Goal: Information Seeking & Learning: Compare options

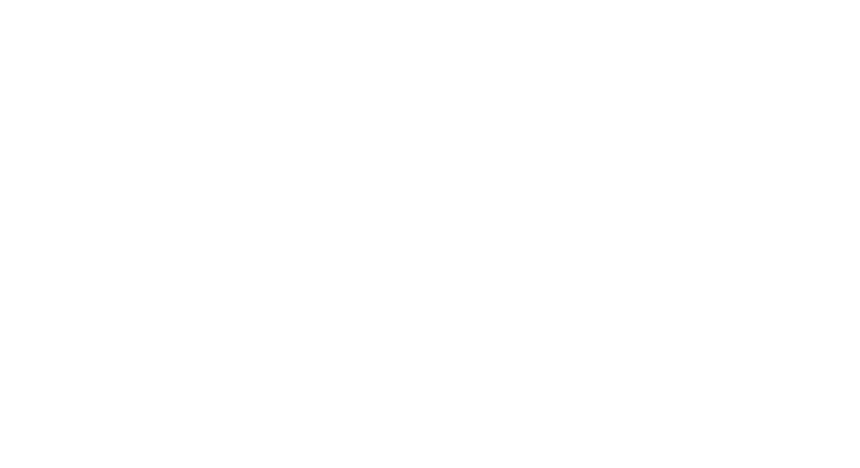
click at [455, 0] on html at bounding box center [430, 0] width 860 height 0
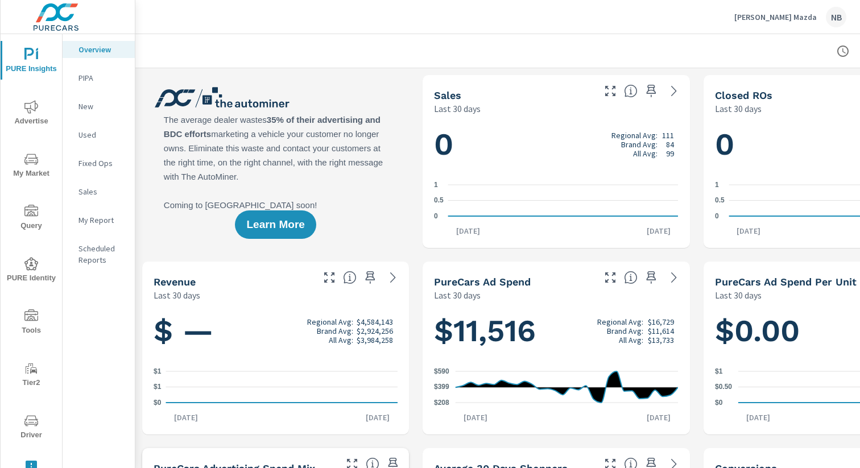
click at [32, 113] on icon "nav menu" at bounding box center [31, 107] width 14 height 14
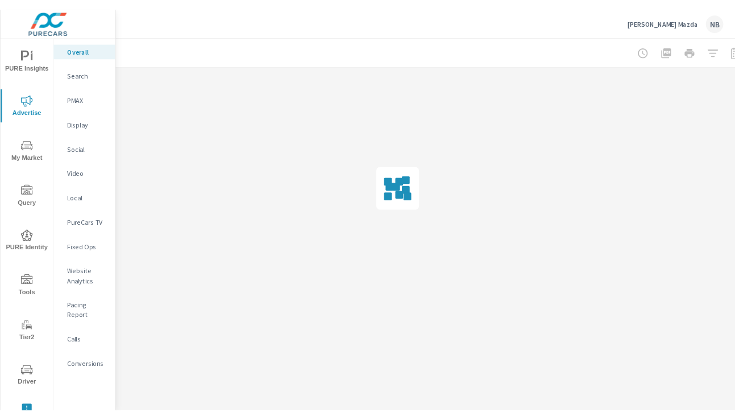
scroll to position [0, 117]
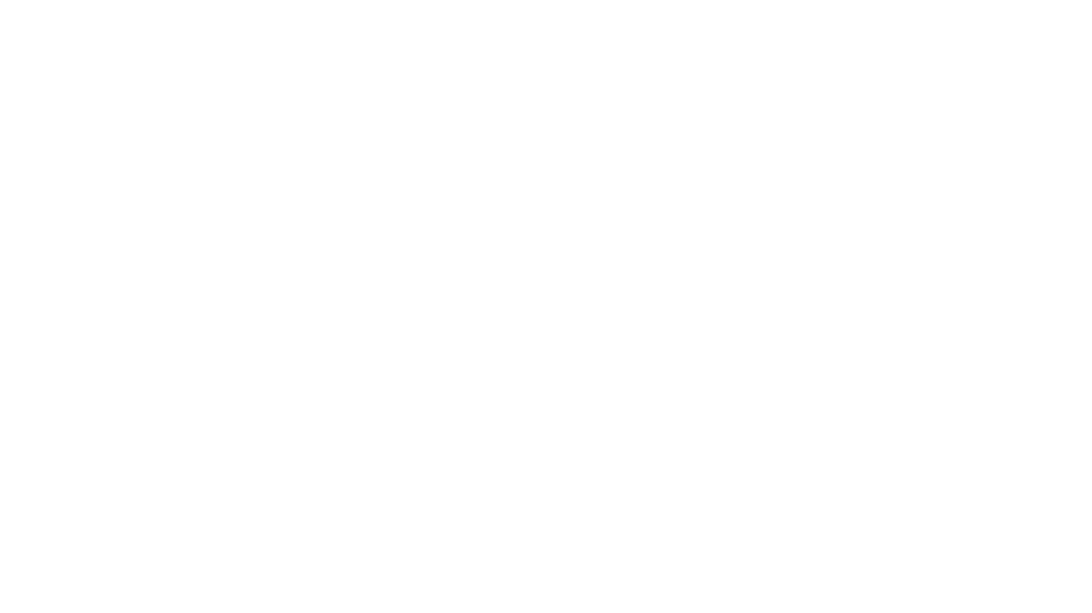
click at [22, 0] on html at bounding box center [546, 0] width 1092 height 0
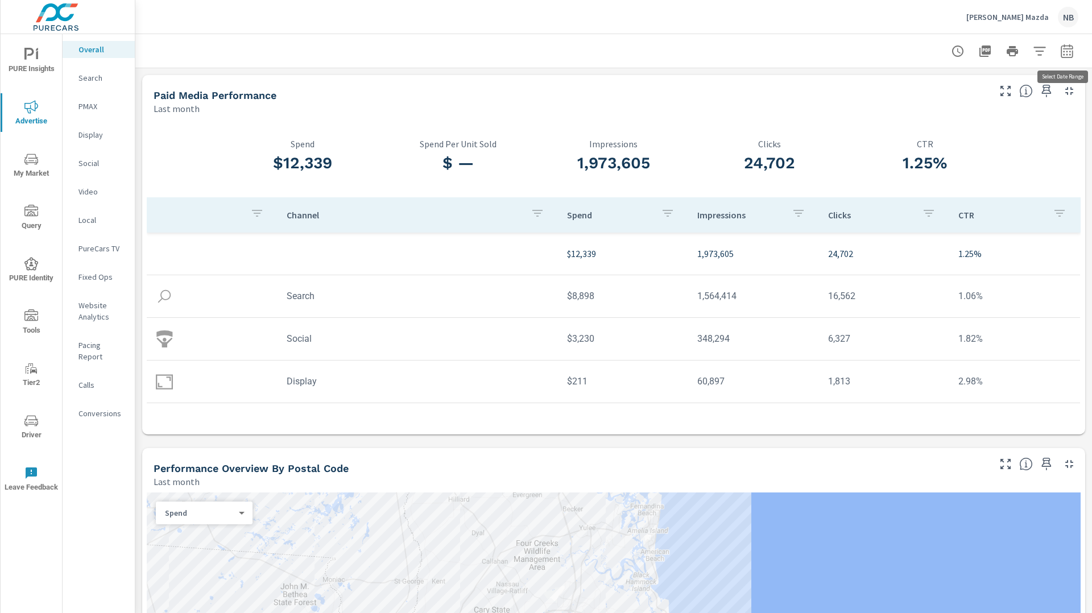
click at [1070, 55] on icon "button" at bounding box center [1067, 51] width 14 height 14
click at [1021, 95] on select "Custom Yesterday Last week Last 7 days Last 14 days Last 30 days Last 45 days L…" at bounding box center [976, 99] width 114 height 23
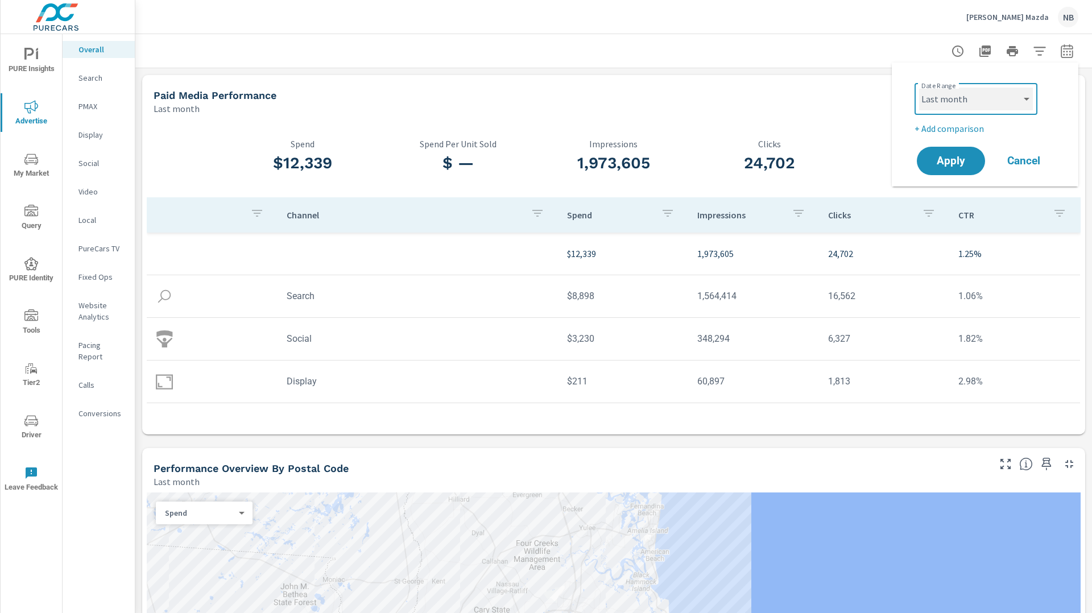
click at [919, 88] on select "Custom Yesterday Last week Last 7 days Last 14 days Last 30 days Last 45 days L…" at bounding box center [976, 99] width 114 height 23
select select "Last 30 days"
click at [979, 129] on p "+ Add comparison" at bounding box center [987, 129] width 146 height 14
select select "Previous period"
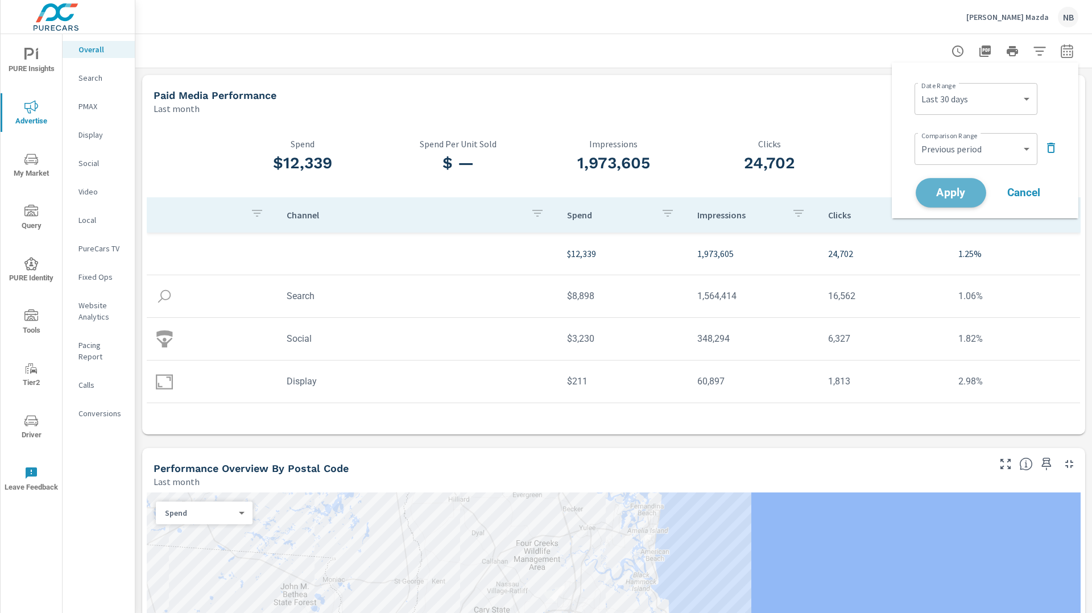
click at [970, 194] on span "Apply" at bounding box center [950, 193] width 47 height 11
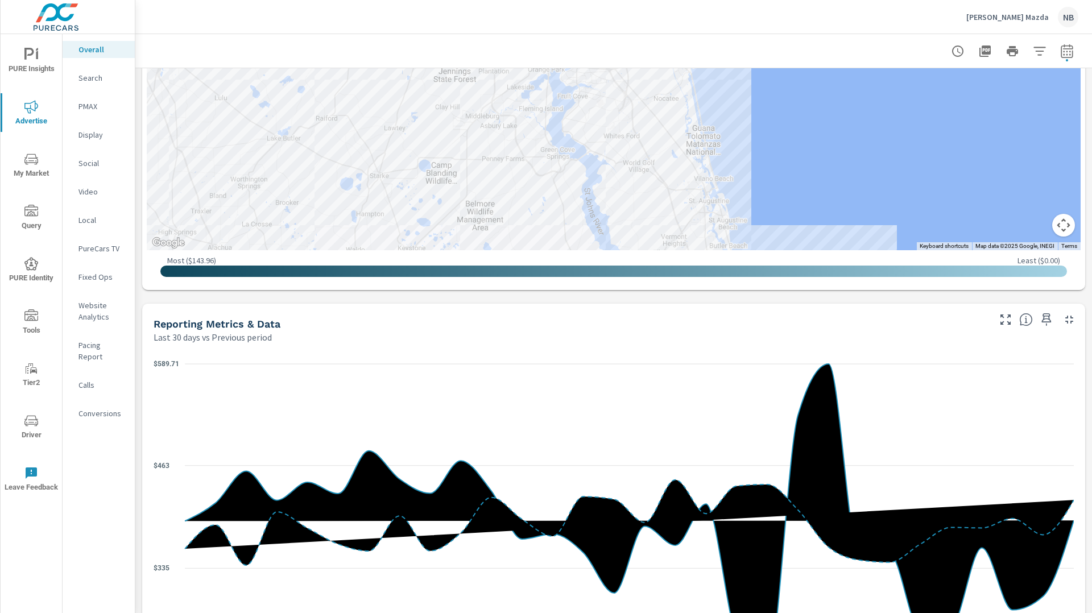
scroll to position [771, 0]
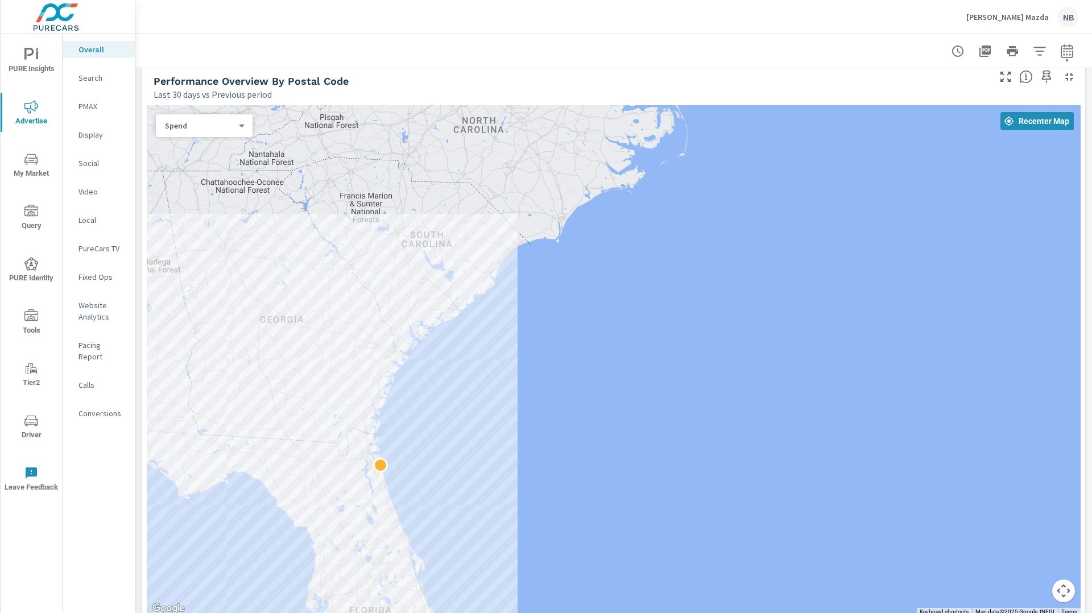
scroll to position [500, 0]
click at [1085, 172] on div "Paid Media Performance Last 30 days vs Previous period -1% $11.52K vs $11.68K S…" at bounding box center [613, 602] width 956 height 2068
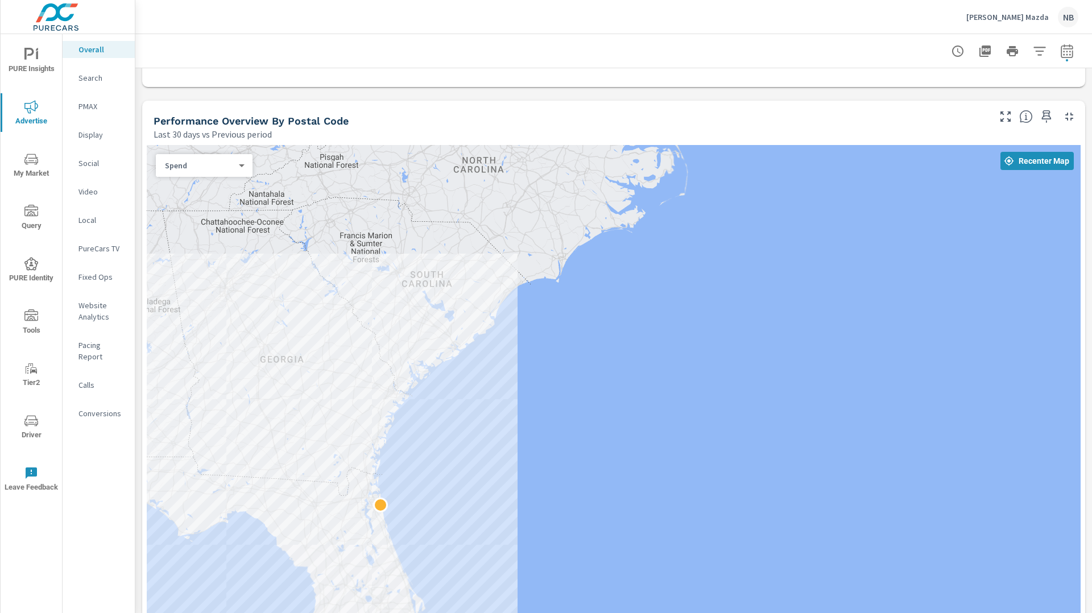
scroll to position [509, 0]
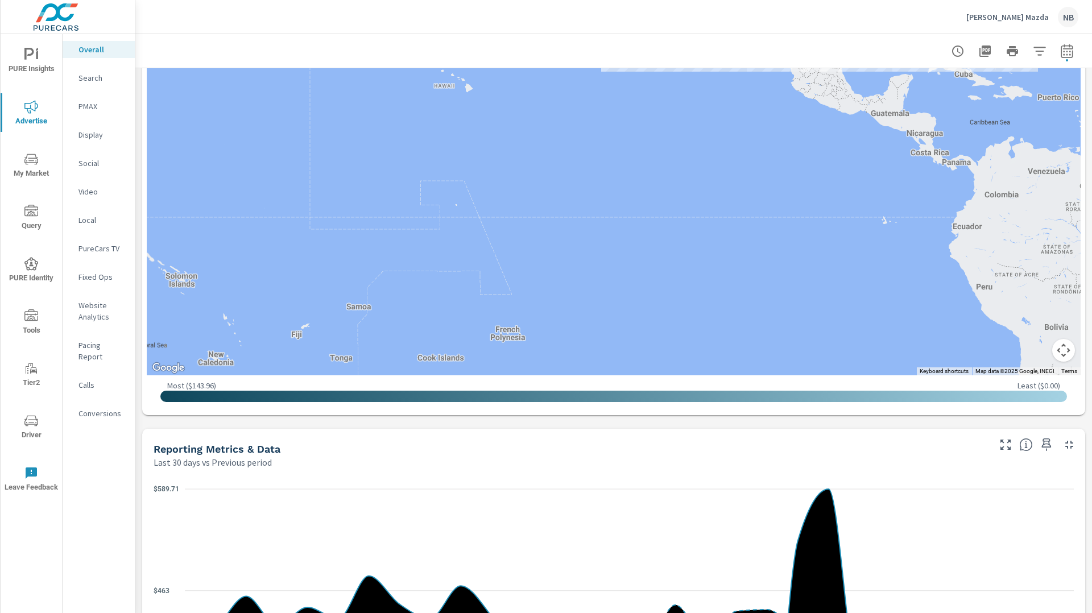
scroll to position [733, 0]
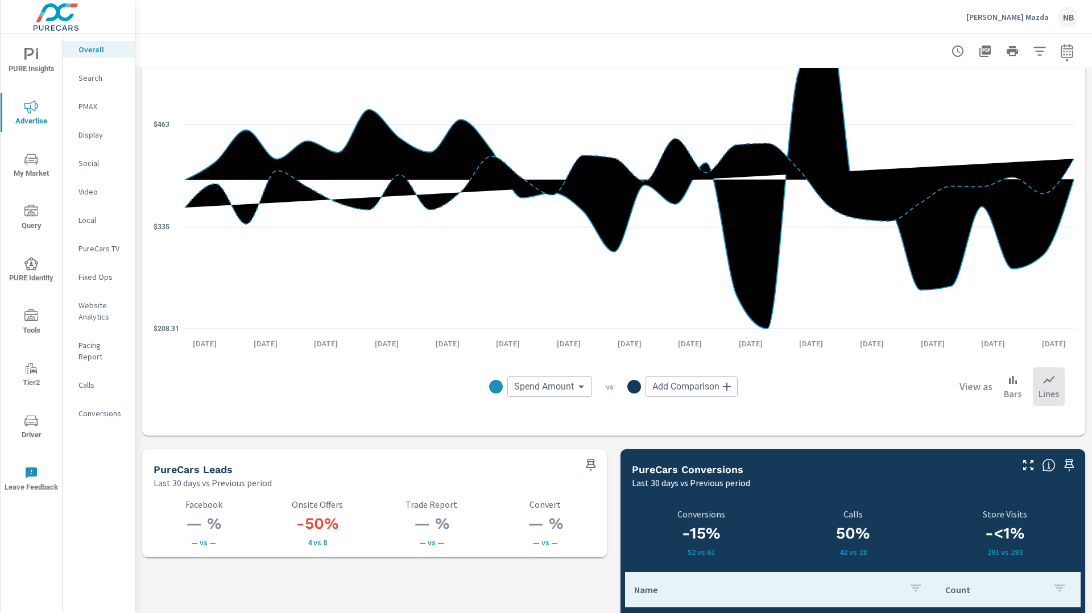
scroll to position [1524, 0]
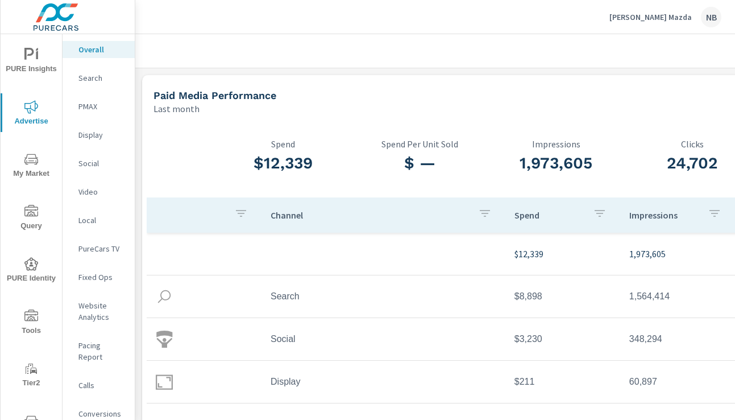
scroll to position [0, 117]
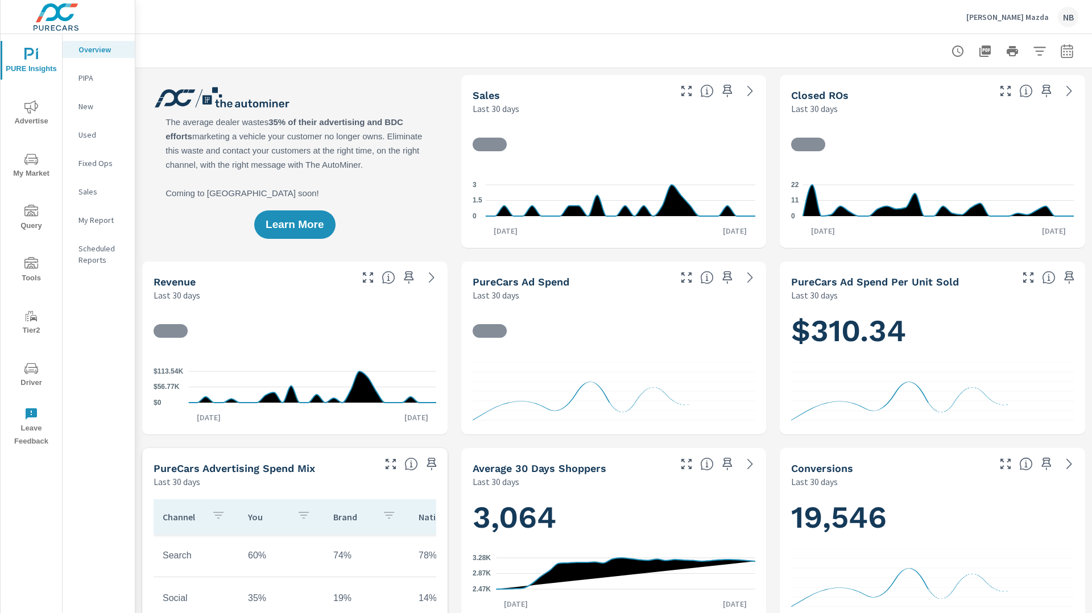
click at [32, 360] on button "Driver" at bounding box center [31, 374] width 61 height 39
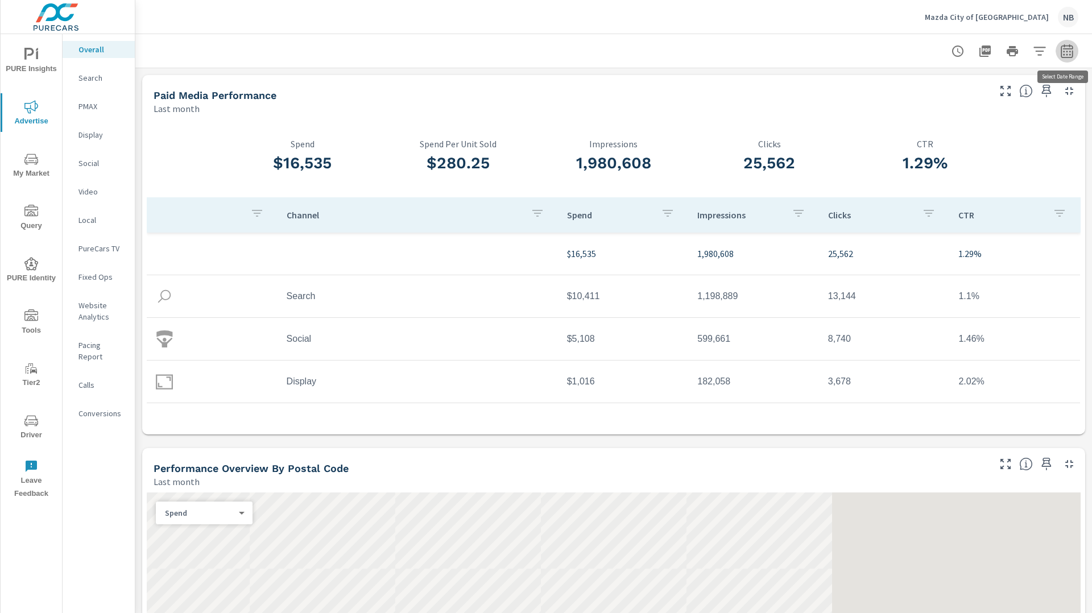
click at [1072, 55] on icon "button" at bounding box center [1066, 51] width 12 height 14
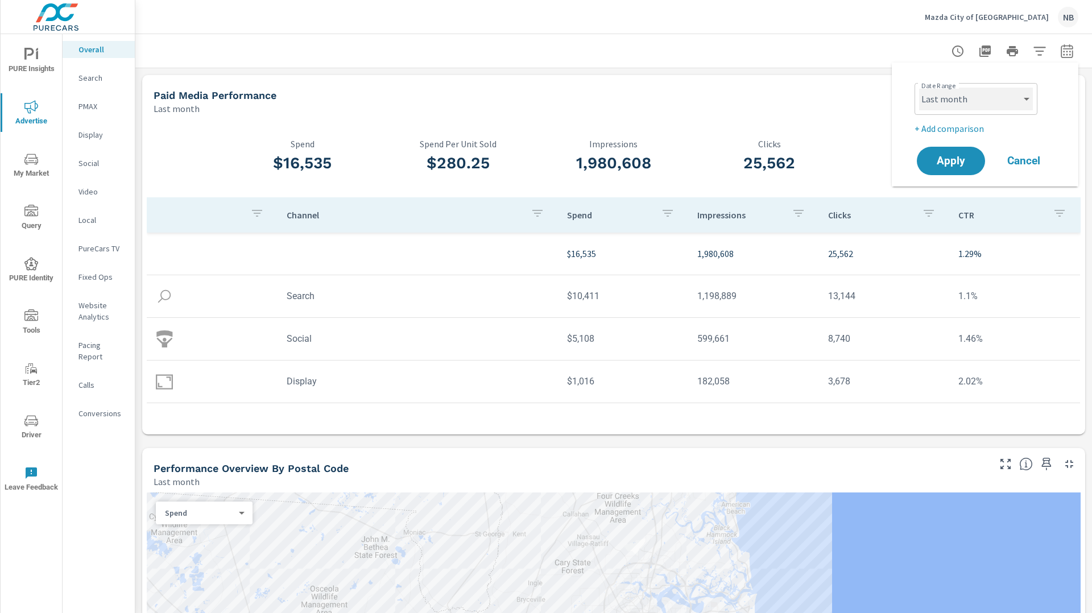
click at [941, 99] on select "Custom Yesterday Last week Last 7 days Last 14 days Last 30 days Last 45 days L…" at bounding box center [976, 99] width 114 height 23
click at [919, 88] on select "Custom Yesterday Last week Last 7 days Last 14 days Last 30 days Last 45 days L…" at bounding box center [976, 99] width 114 height 23
select select "Last 30 days"
click at [928, 129] on p "+ Add comparison" at bounding box center [987, 129] width 146 height 14
select select "Previous period"
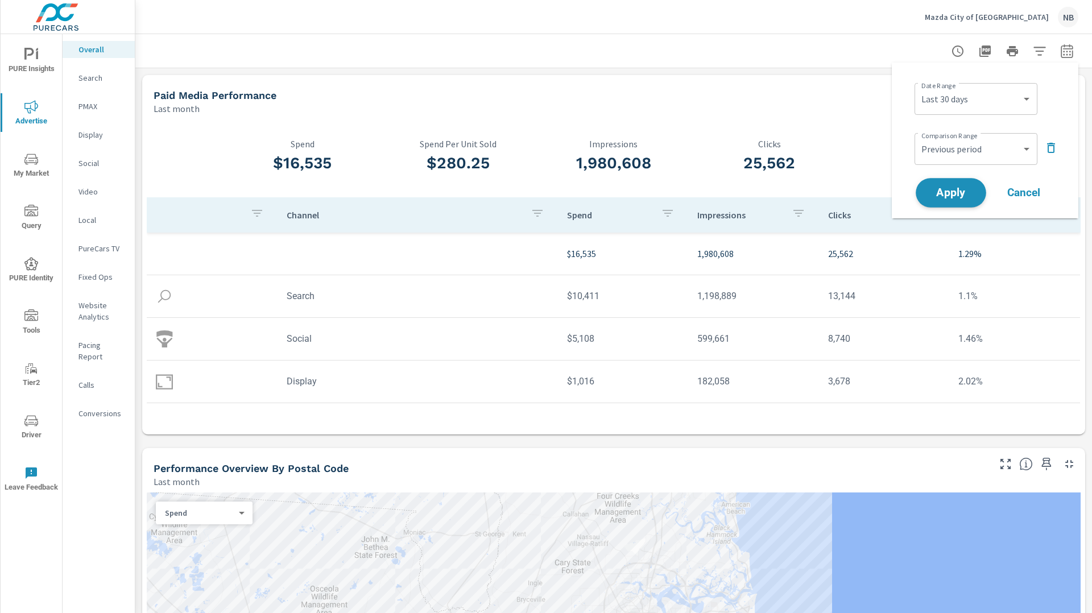
click at [944, 189] on span "Apply" at bounding box center [950, 193] width 47 height 11
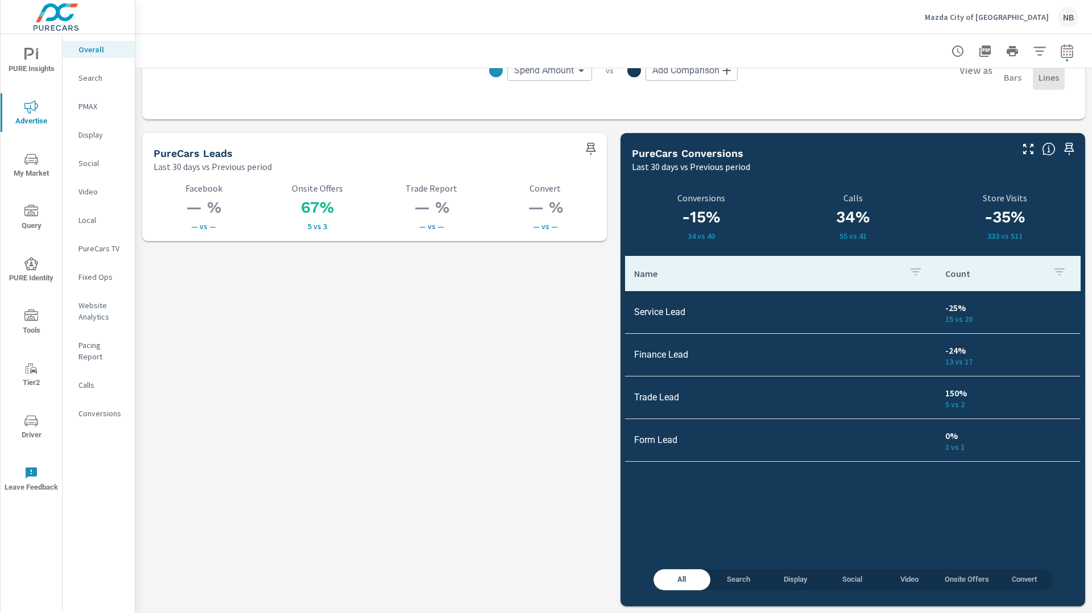
scroll to position [1524, 0]
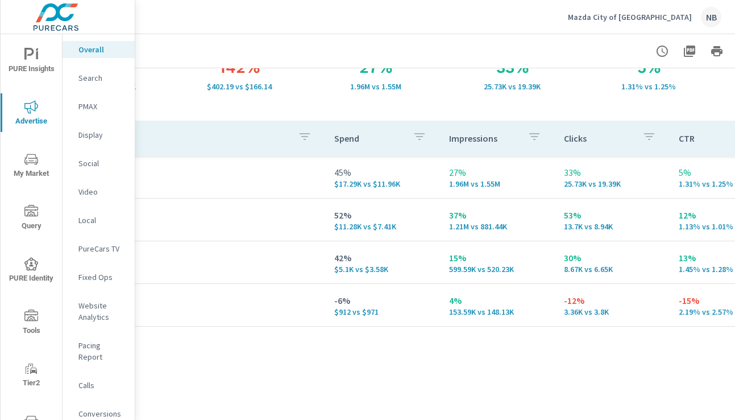
scroll to position [105, 242]
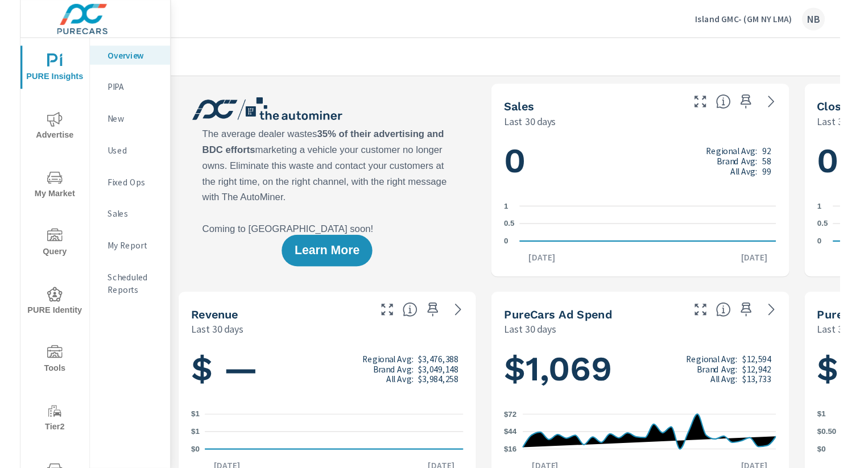
scroll to position [1, 0]
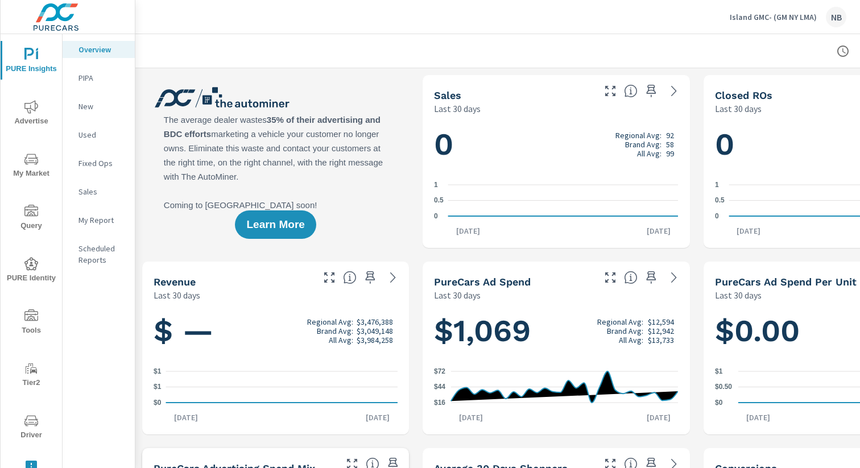
click at [39, 110] on span "Advertise" at bounding box center [31, 114] width 55 height 28
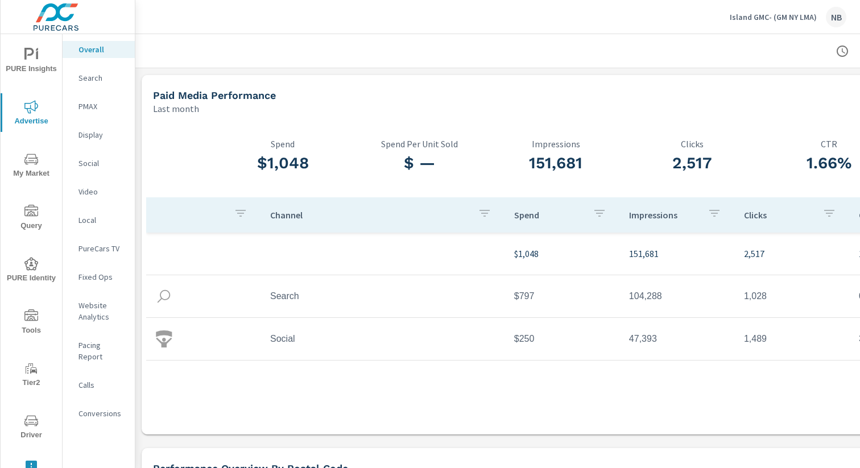
scroll to position [0, 117]
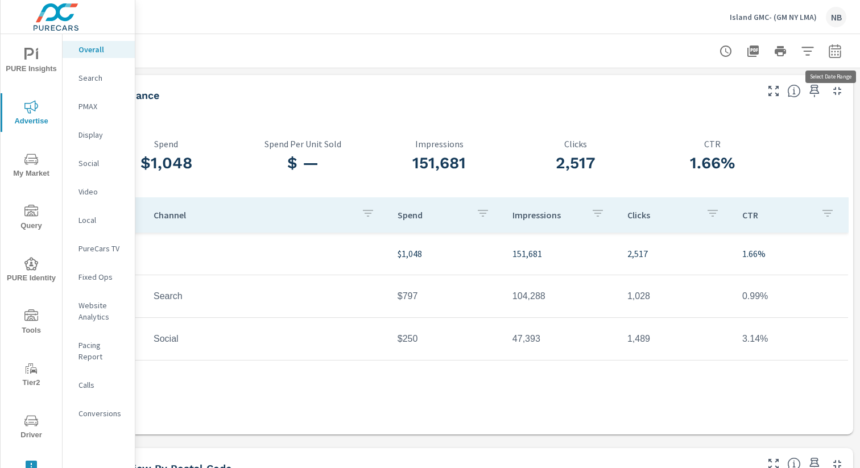
click at [734, 51] on icon "button" at bounding box center [835, 51] width 14 height 14
select select "Last month"
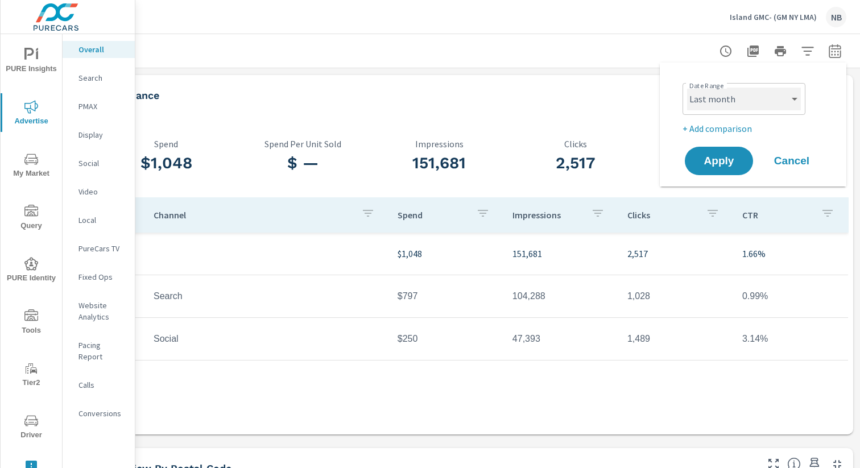
click at [734, 101] on select "Custom Yesterday Last week Last 7 days Last 14 days Last 30 days Last 45 days L…" at bounding box center [744, 99] width 114 height 23
click at [725, 128] on p "+ Add comparison" at bounding box center [755, 129] width 146 height 14
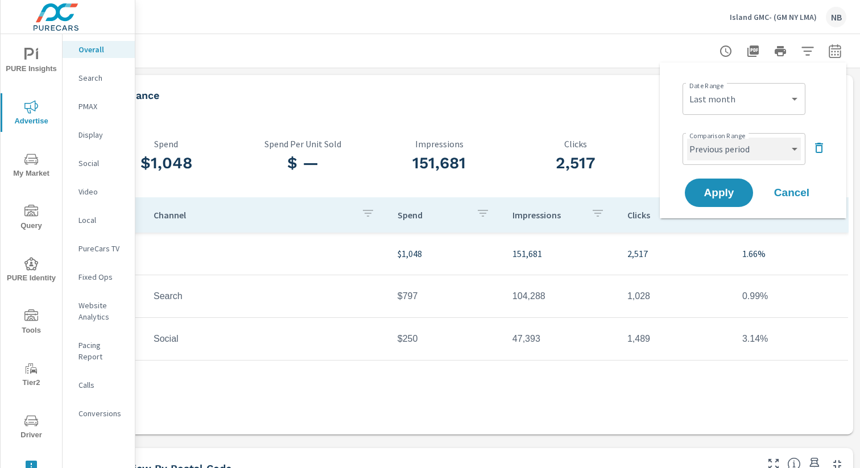
click at [732, 150] on select "Custom Previous period Previous month Previous year" at bounding box center [744, 149] width 114 height 23
click at [687, 138] on select "Custom Previous period Previous month Previous year" at bounding box center [744, 149] width 114 height 23
select select "Previous month"
click at [727, 196] on span "Apply" at bounding box center [718, 193] width 47 height 11
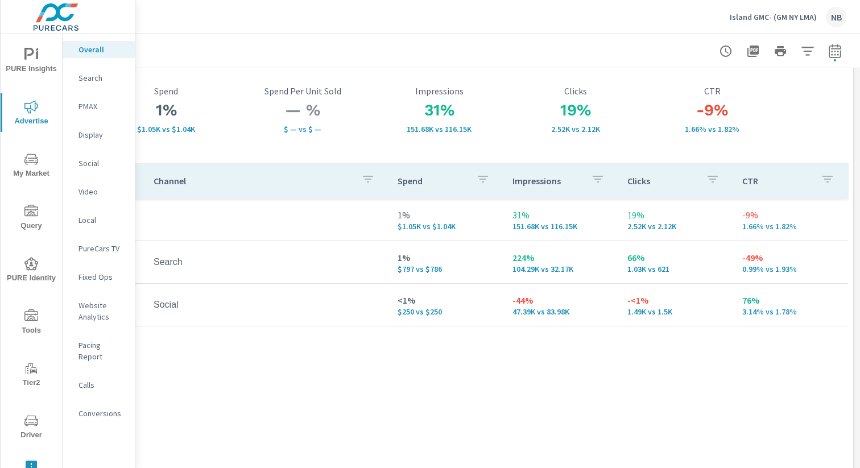
scroll to position [61, 117]
click at [90, 99] on div "PMAX" at bounding box center [99, 106] width 72 height 17
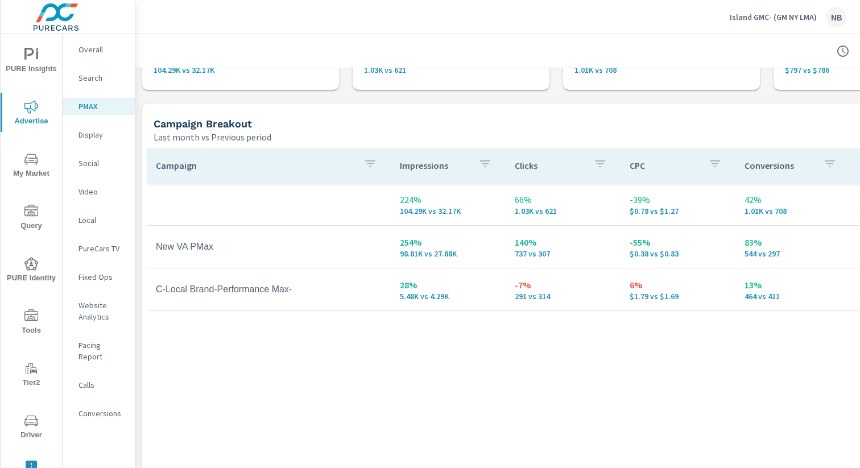
scroll to position [96, 1]
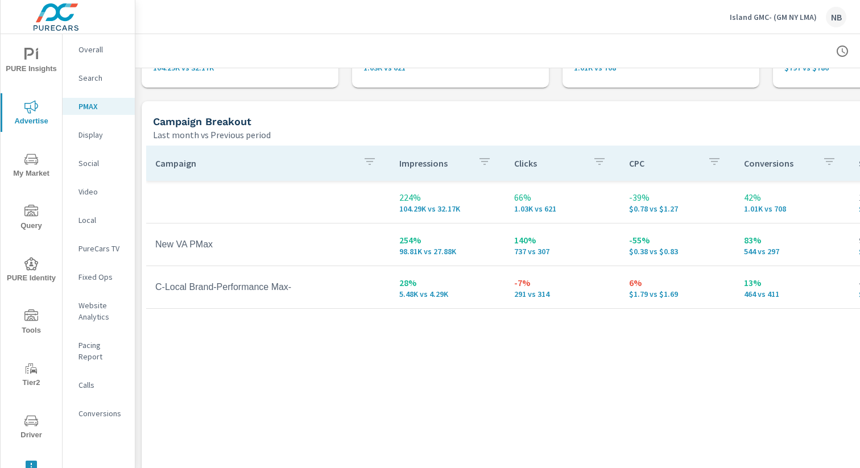
click at [27, 57] on icon "nav menu" at bounding box center [31, 55] width 14 height 14
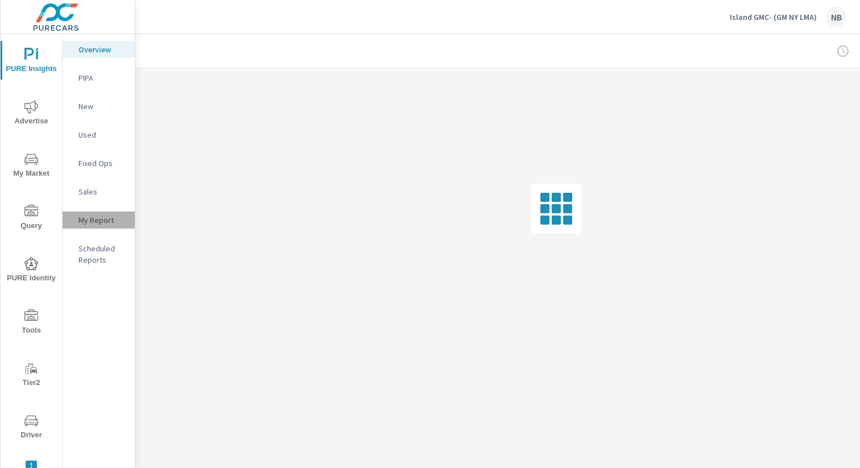
click at [109, 228] on div "My Report" at bounding box center [99, 219] width 72 height 17
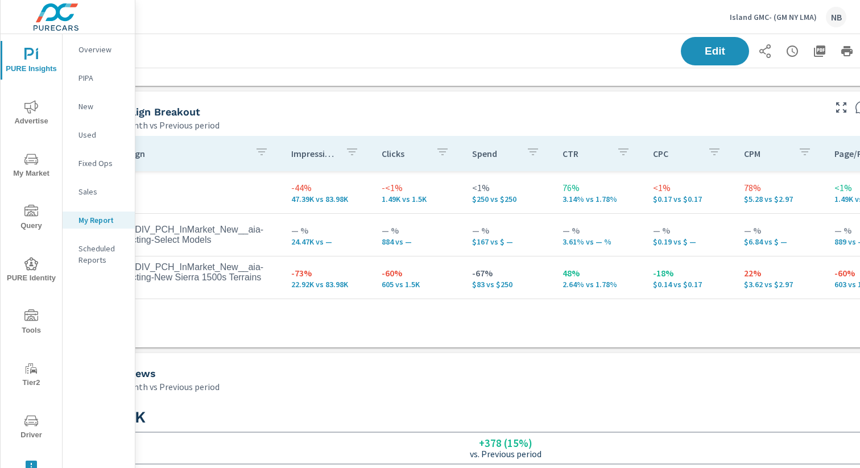
scroll to position [244, 117]
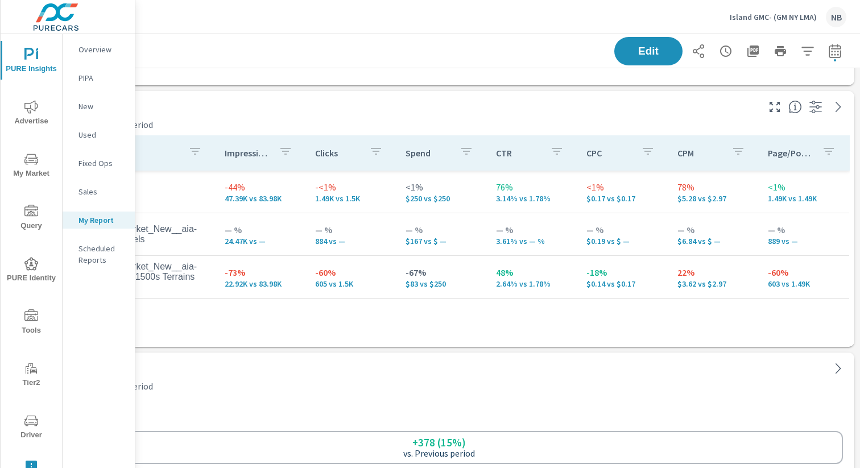
click at [734, 54] on icon "button" at bounding box center [835, 51] width 14 height 14
select select "Last month"
select select "Previous period"
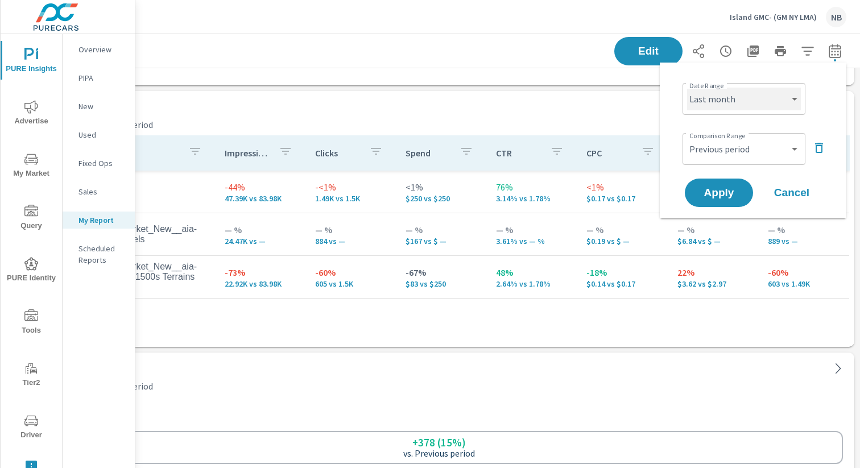
click at [734, 98] on select "Custom Yesterday Last week Last 7 days Last 14 days Last 30 days Last 45 days L…" at bounding box center [744, 99] width 114 height 23
click at [23, 110] on span "Advertise" at bounding box center [31, 114] width 55 height 28
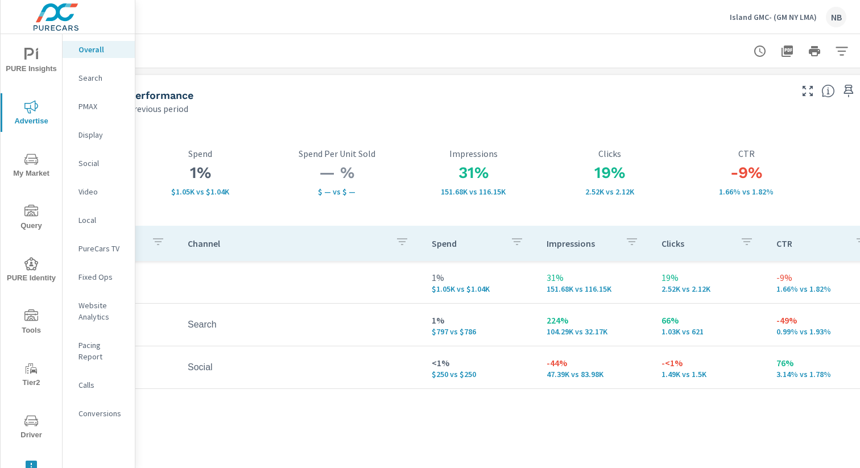
scroll to position [0, 117]
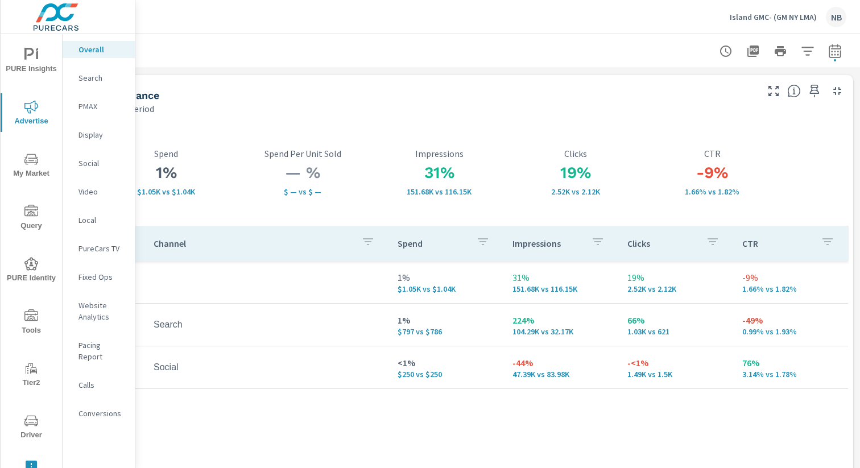
click at [93, 162] on p "Social" at bounding box center [101, 162] width 47 height 11
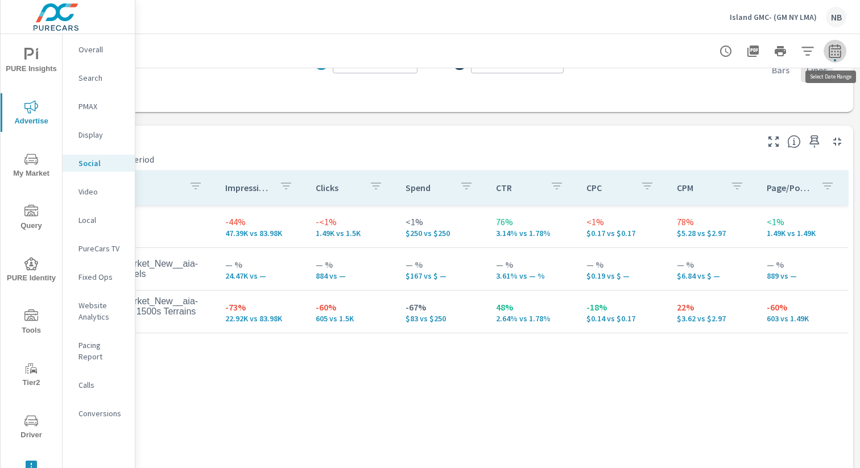
scroll to position [435, 117]
click at [734, 54] on icon "button" at bounding box center [834, 53] width 7 height 5
select select "Last month"
select select "Previous period"
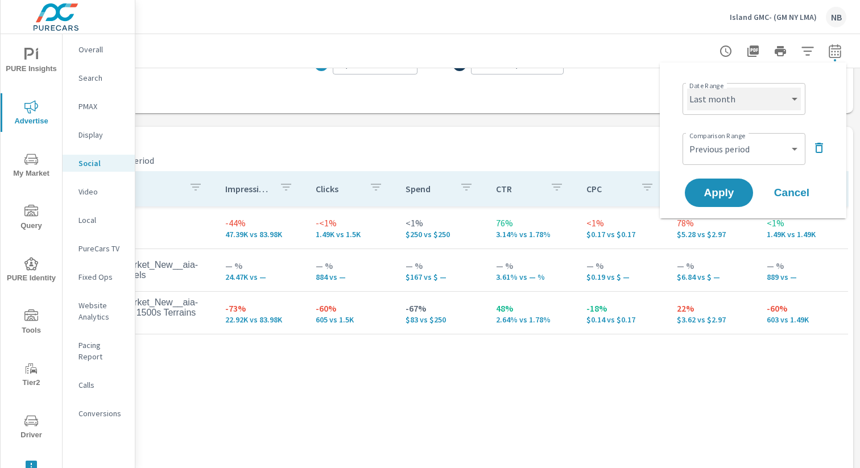
click at [734, 101] on select "Custom Yesterday Last week Last 7 days Last 14 days Last 30 days Last 45 days L…" at bounding box center [744, 99] width 114 height 23
click at [687, 88] on select "Custom Yesterday Last week Last 7 days Last 14 days Last 30 days Last 45 days L…" at bounding box center [744, 99] width 114 height 23
select select "Month to date"
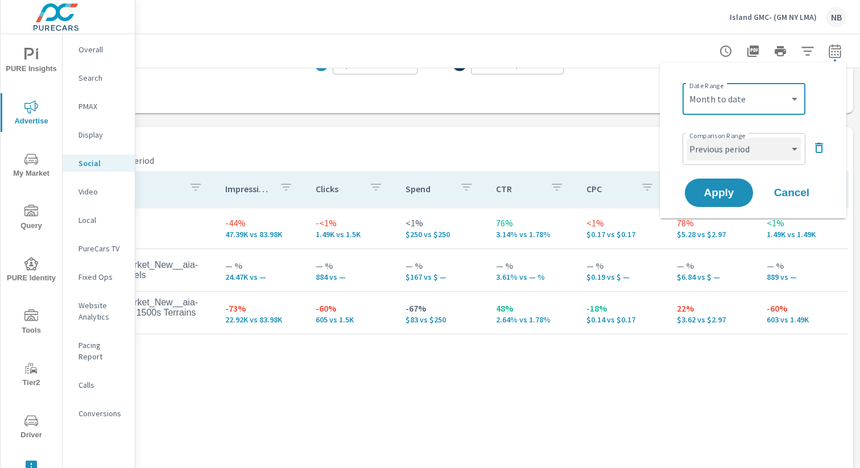
click at [734, 153] on select "Custom Previous period Previous month Previous year" at bounding box center [744, 149] width 114 height 23
click at [687, 138] on select "Custom Previous period Previous month Previous year" at bounding box center [744, 149] width 114 height 23
select select "Previous month"
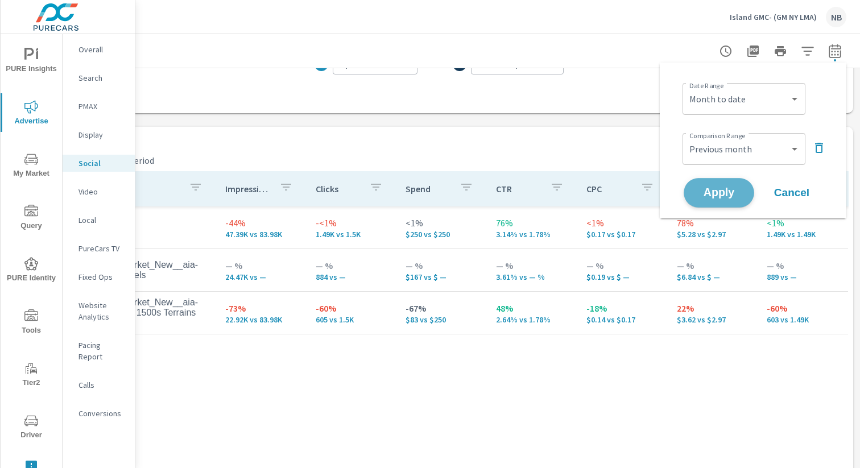
click at [726, 192] on span "Apply" at bounding box center [718, 193] width 47 height 11
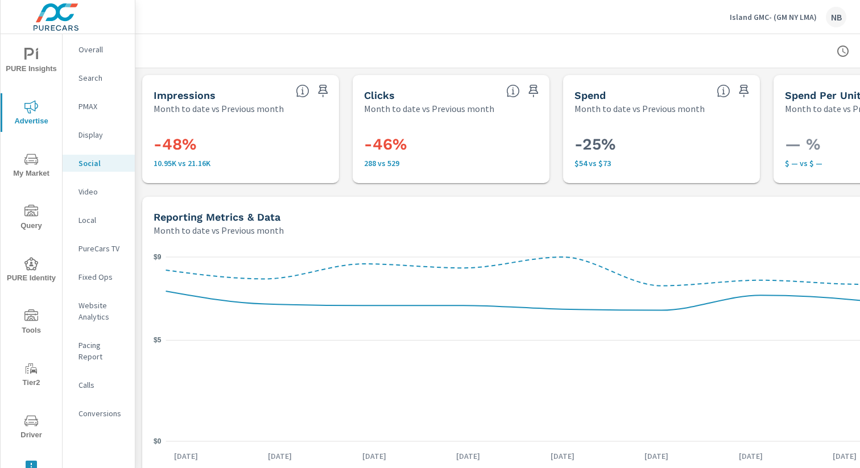
scroll to position [0, 117]
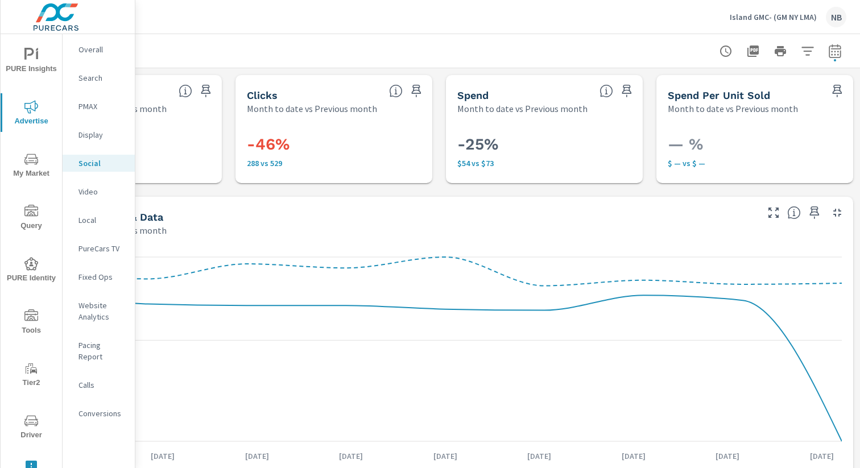
click at [734, 53] on icon "button" at bounding box center [834, 53] width 7 height 5
select select "Month to date"
select select "Previous month"
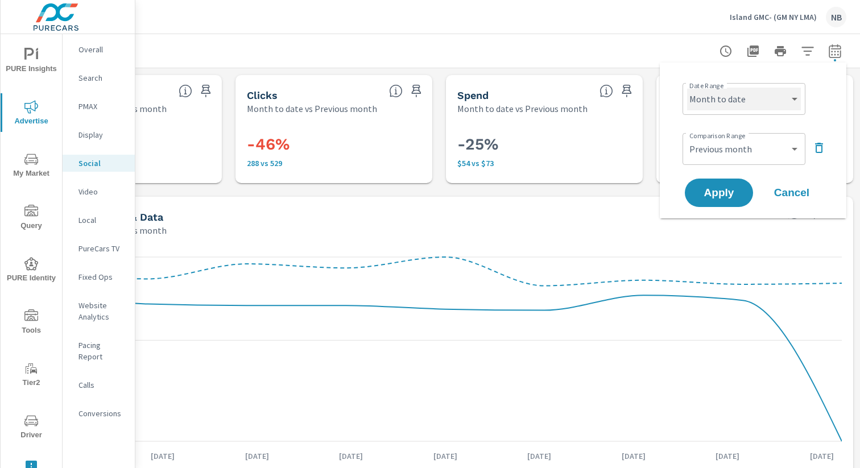
click at [734, 97] on select "Custom Yesterday Last week Last 7 days Last 14 days Last 30 days Last 45 days L…" at bounding box center [744, 99] width 114 height 23
click at [687, 88] on select "Custom Yesterday Last week Last 7 days Last 14 days Last 30 days Last 45 days L…" at bounding box center [744, 99] width 114 height 23
select select "Last month"
click at [734, 149] on icon "button" at bounding box center [819, 148] width 14 height 14
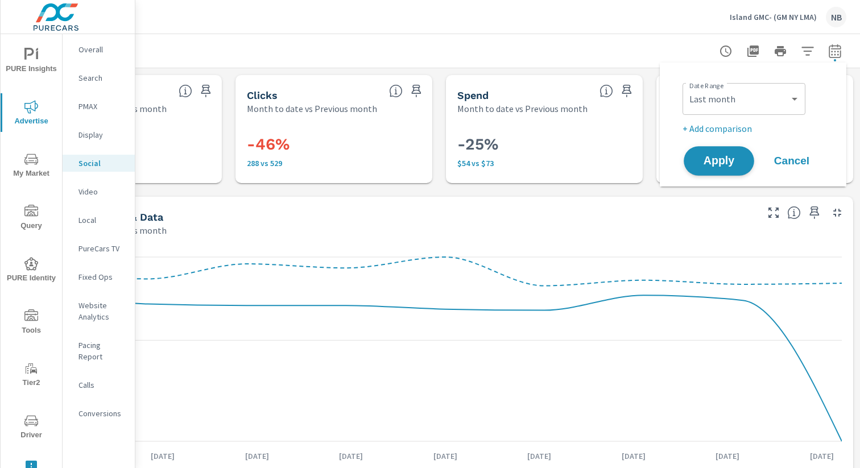
click at [724, 165] on span "Apply" at bounding box center [718, 161] width 47 height 11
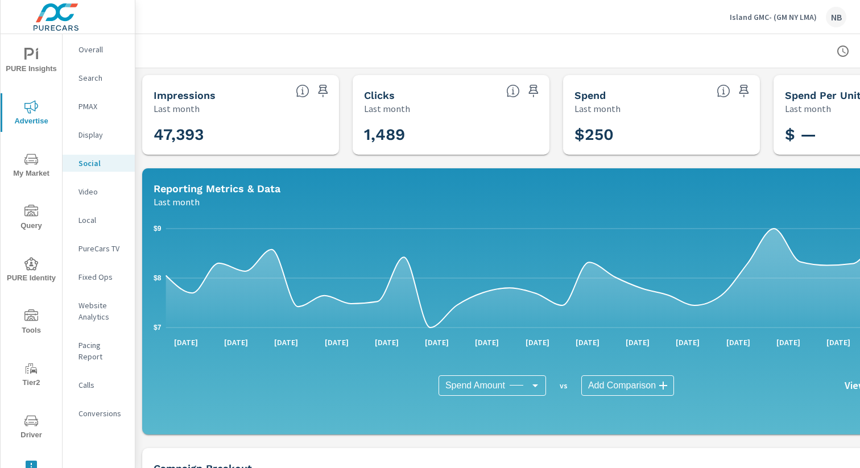
click at [335, 154] on div "Impressions Last month 47,393" at bounding box center [240, 115] width 197 height 80
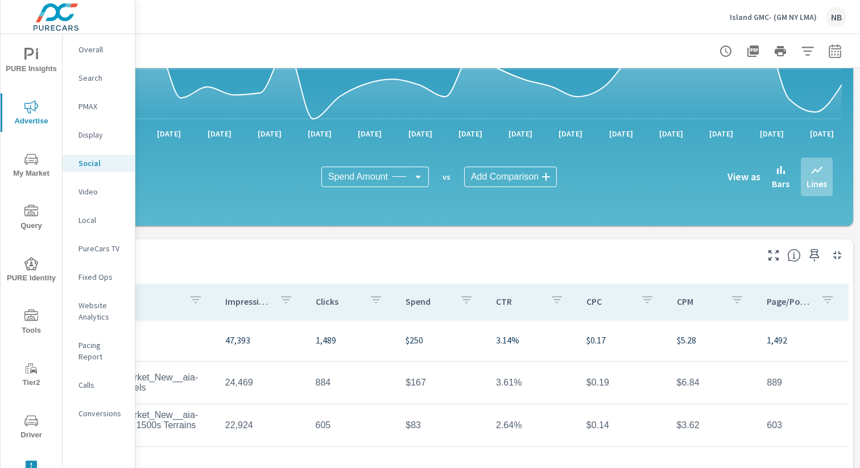
scroll to position [206, 117]
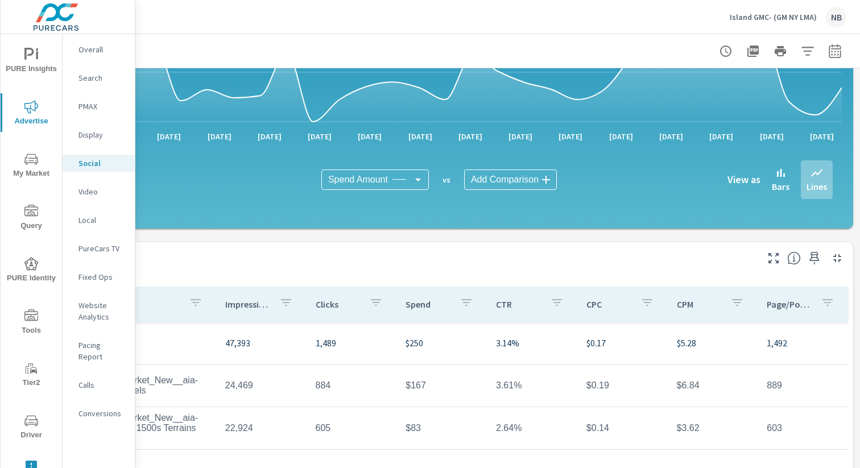
click at [734, 55] on icon "button" at bounding box center [835, 51] width 14 height 14
select select "Last month"
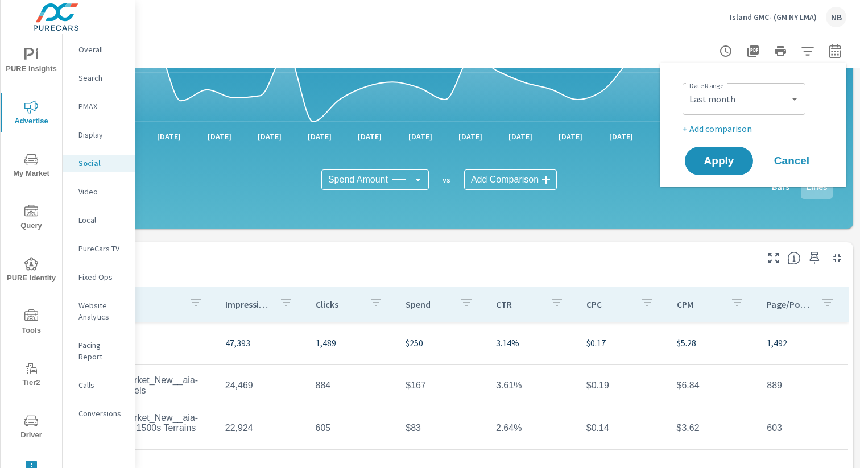
click at [729, 127] on p "+ Add comparison" at bounding box center [755, 129] width 146 height 14
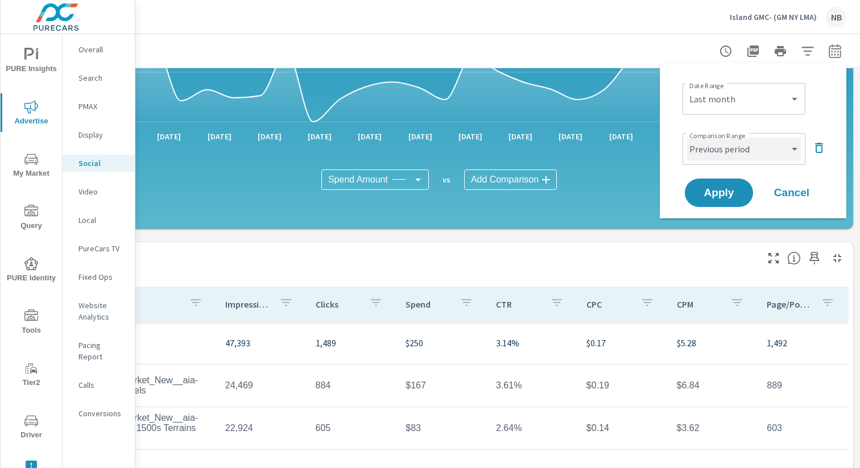
click at [722, 151] on select "Custom Previous period Previous month Previous year" at bounding box center [744, 149] width 114 height 23
click at [687, 138] on select "Custom Previous period Previous month Previous year" at bounding box center [744, 149] width 114 height 23
select select "Previous month"
click at [724, 191] on span "Apply" at bounding box center [718, 193] width 47 height 11
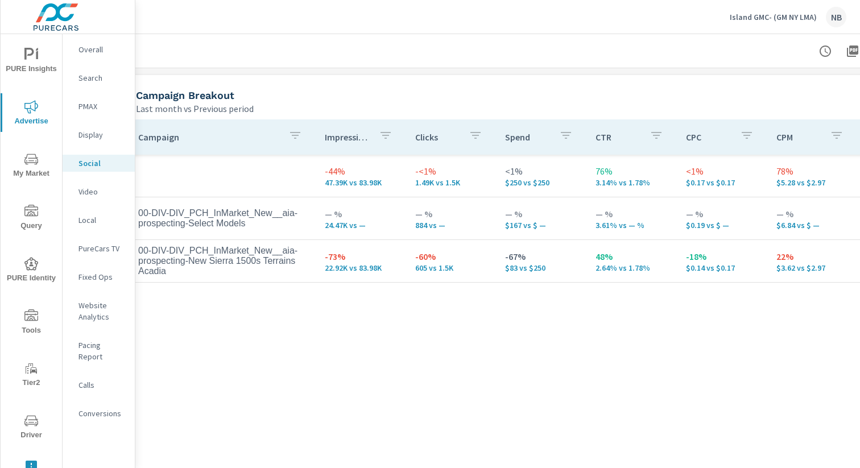
scroll to position [487, 22]
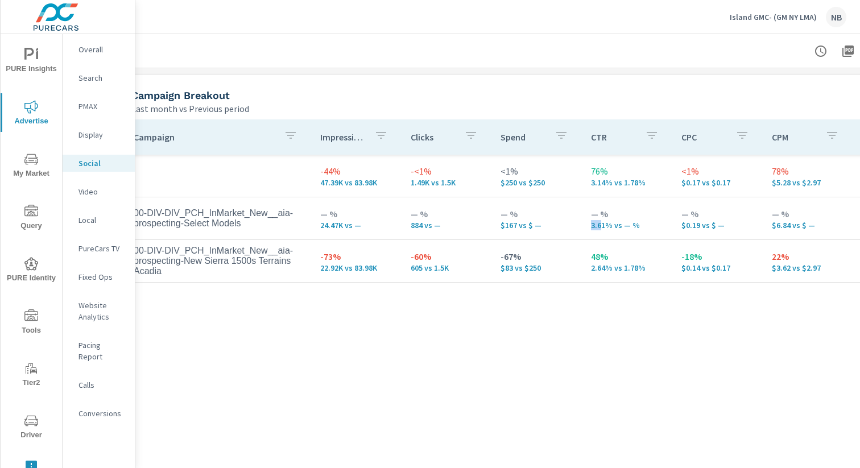
drag, startPoint x: 590, startPoint y: 226, endPoint x: 600, endPoint y: 225, distance: 9.7
click at [600, 225] on td "— % 3.61% vs — %" at bounding box center [627, 218] width 90 height 41
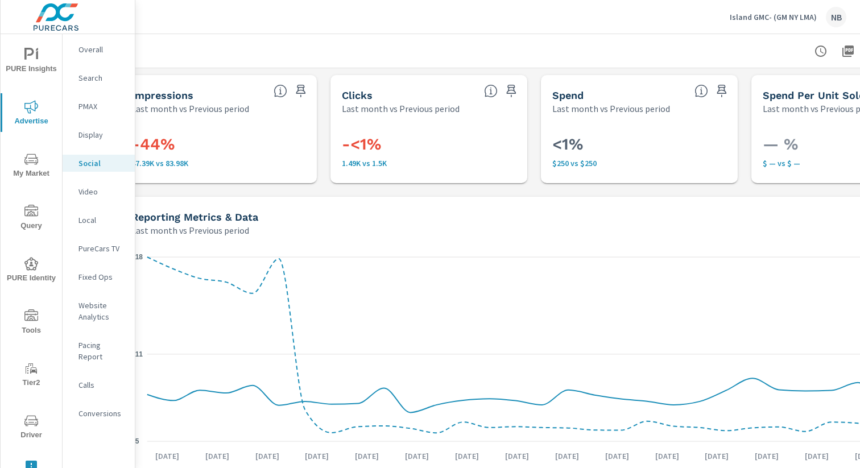
scroll to position [0, 117]
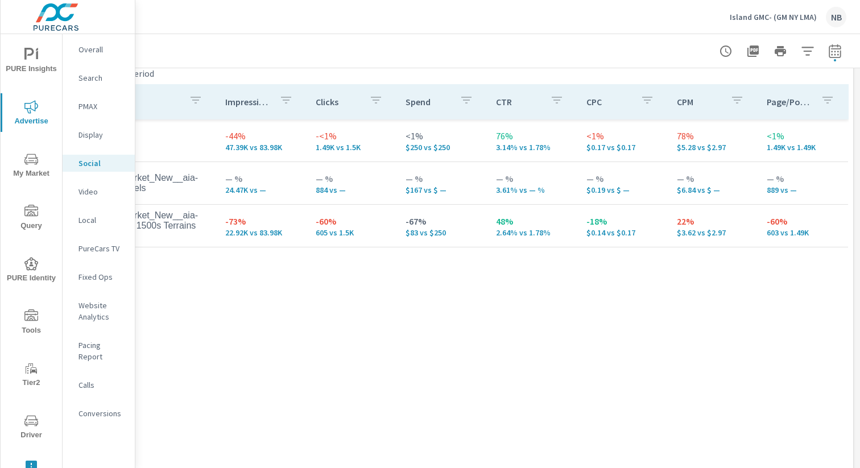
scroll to position [520, 117]
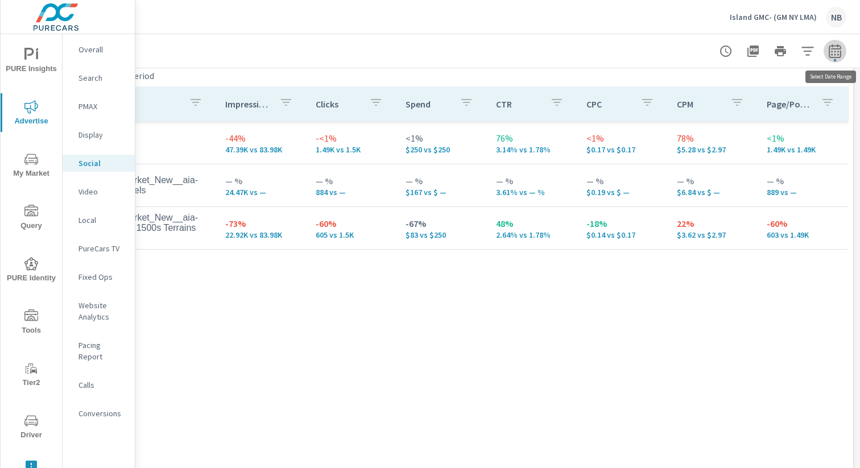
click at [734, 53] on icon "button" at bounding box center [835, 51] width 14 height 14
select select "Last month"
select select "Previous period"
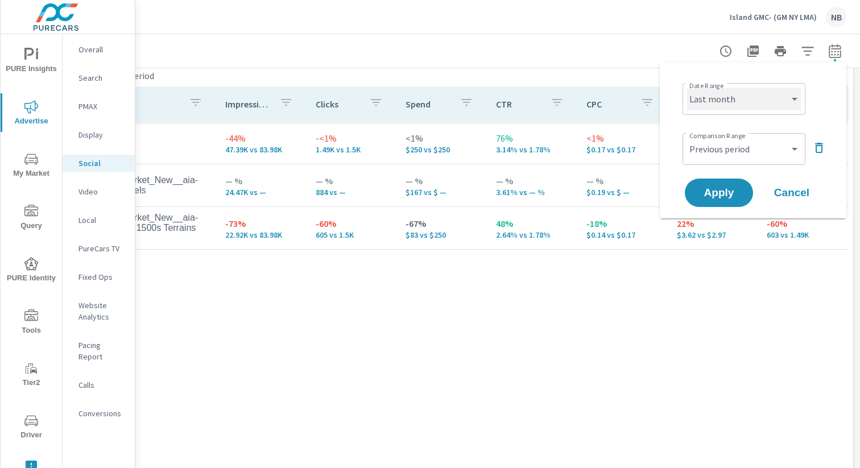
click at [734, 103] on select "Custom Yesterday Last week Last 7 days Last 14 days Last 30 days Last 45 days L…" at bounding box center [744, 99] width 114 height 23
click at [687, 88] on select "Custom Yesterday Last week Last 7 days Last 14 days Last 30 days Last 45 days L…" at bounding box center [744, 99] width 114 height 23
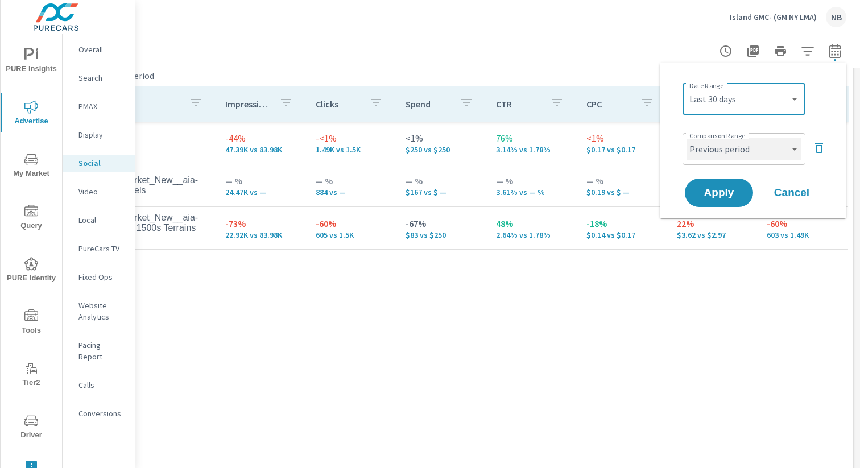
click at [734, 156] on select "Custom Previous period Previous month Previous year" at bounding box center [744, 149] width 114 height 23
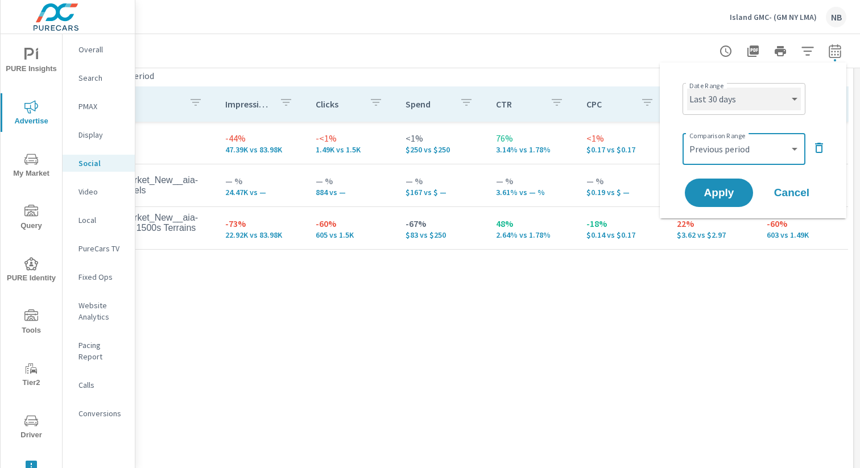
click at [734, 101] on select "Custom Yesterday Last week Last 7 days Last 14 days Last 30 days Last 45 days L…" at bounding box center [744, 99] width 114 height 23
click at [687, 88] on select "Custom Yesterday Last week Last 7 days Last 14 days Last 30 days Last 45 days L…" at bounding box center [744, 99] width 114 height 23
select select "Month to date"
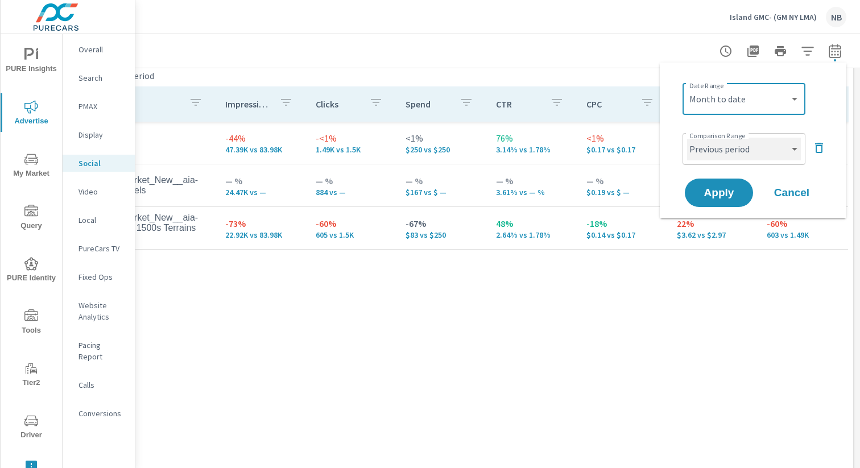
click at [734, 150] on select "Custom Previous period Previous month Previous year" at bounding box center [744, 149] width 114 height 23
click at [687, 138] on select "Custom Previous period Previous month Previous year" at bounding box center [744, 149] width 114 height 23
select select "Previous month"
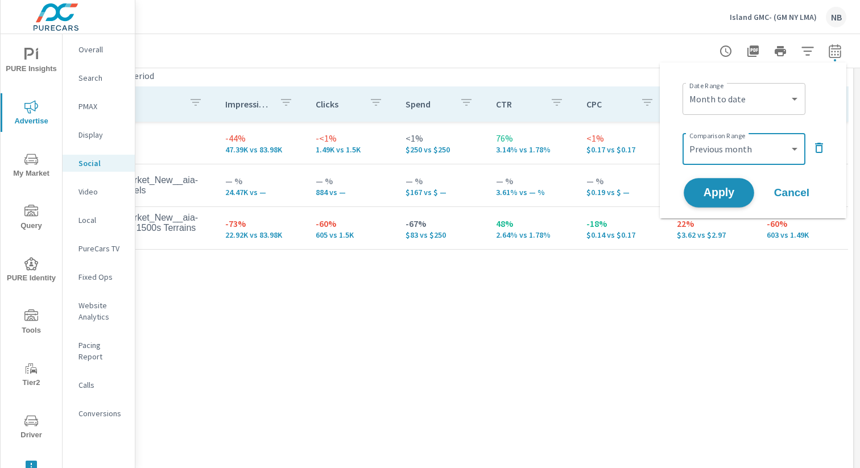
click at [725, 197] on span "Apply" at bounding box center [718, 193] width 47 height 11
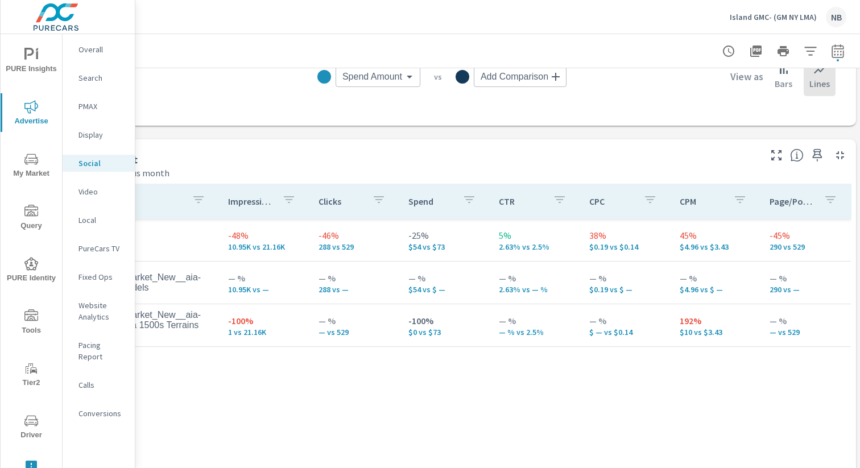
scroll to position [422, 117]
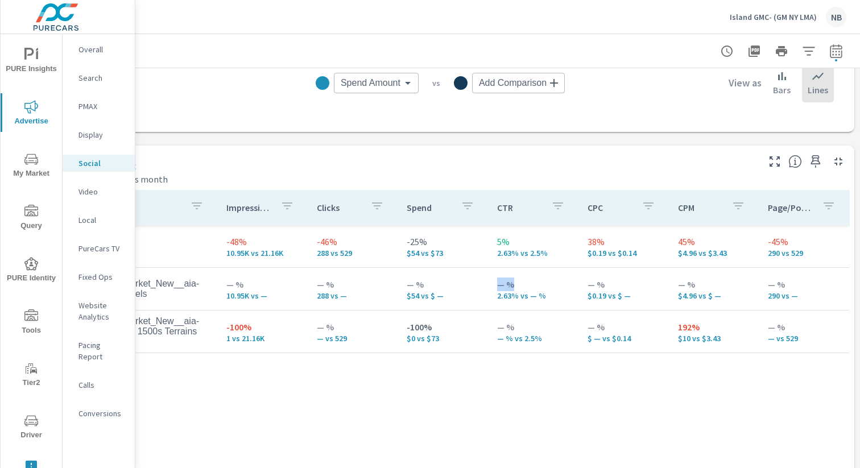
drag, startPoint x: 494, startPoint y: 288, endPoint x: 511, endPoint y: 289, distance: 17.1
click at [511, 289] on td "— % 2.63% vs — %" at bounding box center [533, 288] width 90 height 41
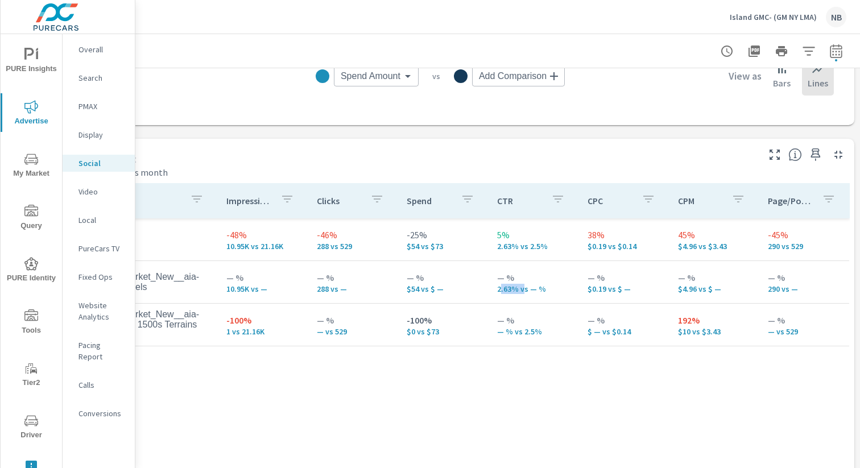
drag, startPoint x: 499, startPoint y: 285, endPoint x: 523, endPoint y: 285, distance: 23.9
click at [523, 285] on p "2.63% vs — %" at bounding box center [533, 288] width 72 height 9
click at [538, 295] on td "— % 2.63% vs — %" at bounding box center [533, 280] width 90 height 41
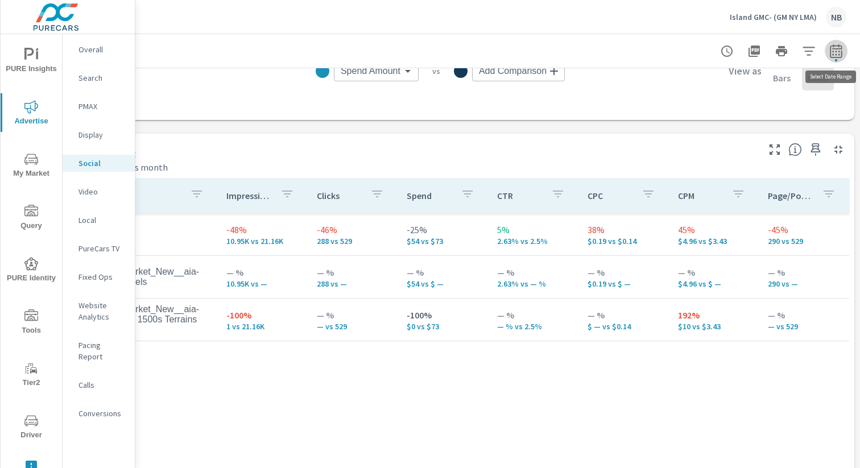
click at [734, 50] on icon "button" at bounding box center [836, 51] width 14 height 14
select select "Month to date"
select select "Previous month"
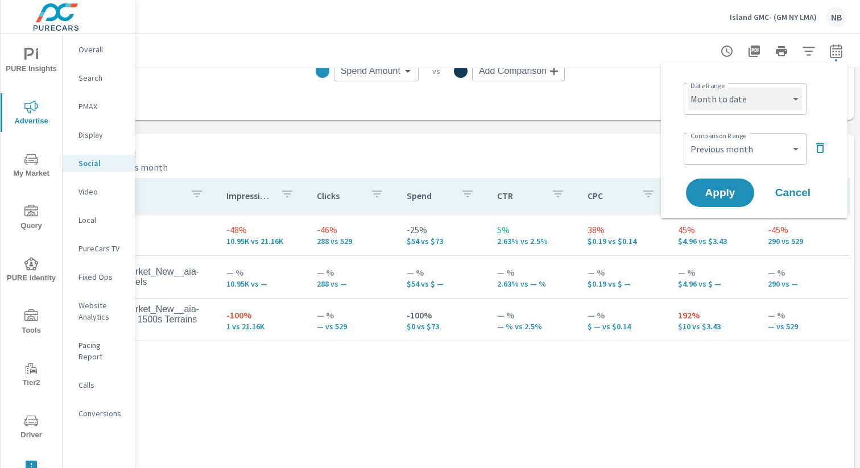
click at [734, 105] on select "Custom Yesterday Last week Last 7 days Last 14 days Last 30 days Last 45 days L…" at bounding box center [745, 99] width 114 height 23
click at [688, 88] on select "Custom Yesterday Last week Last 7 days Last 14 days Last 30 days Last 45 days L…" at bounding box center [745, 99] width 114 height 23
select select "custom"
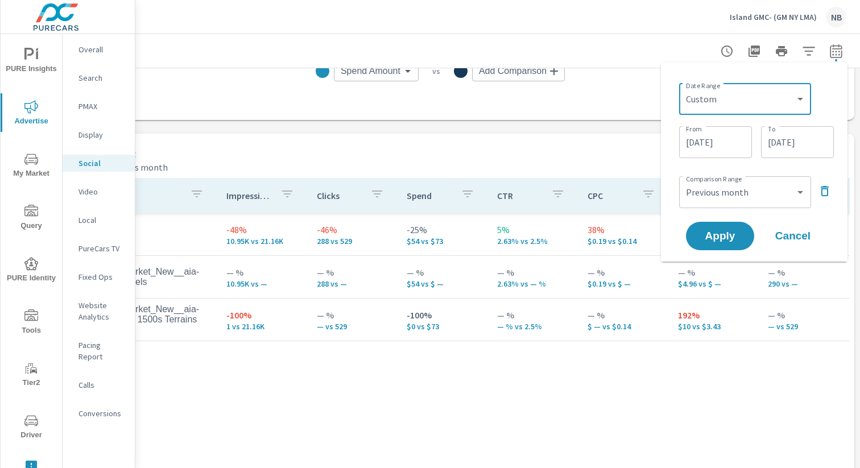
click at [734, 148] on input "09/09/2025" at bounding box center [797, 142] width 64 height 23
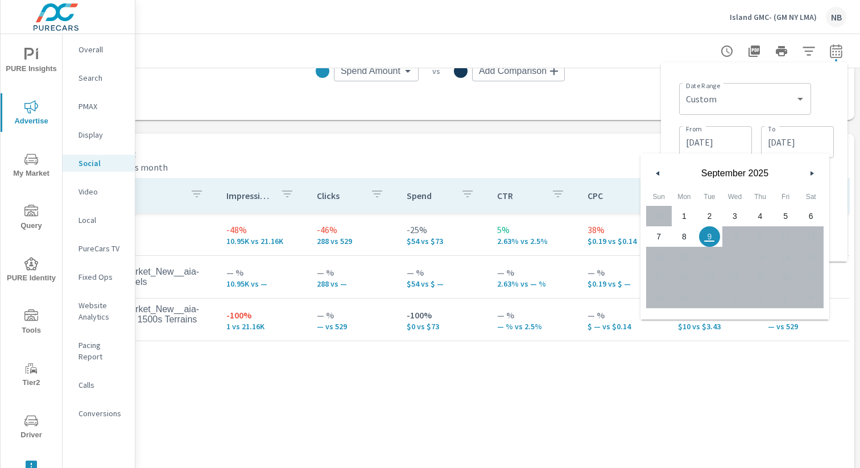
click at [686, 240] on span "8" at bounding box center [684, 236] width 26 height 15
type input "09/08/2025"
click at [734, 104] on div "Date Range Custom Yesterday Last week Last 7 days Last 14 days Last 30 days Las…" at bounding box center [756, 97] width 155 height 39
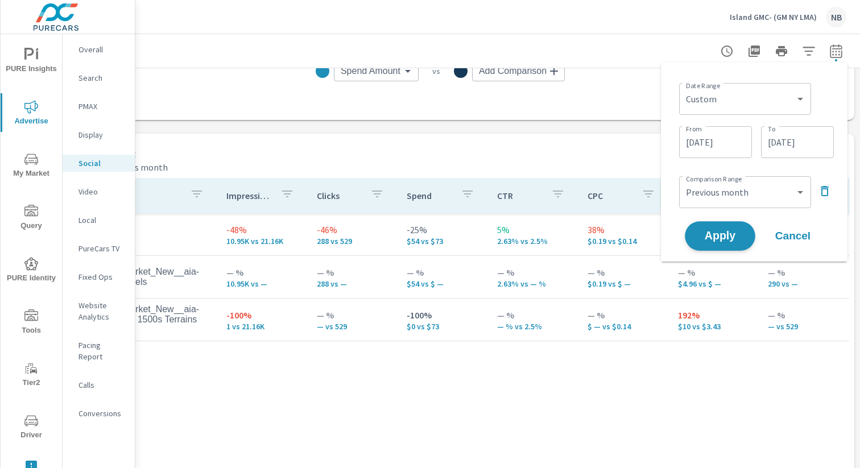
click at [734, 234] on span "Apply" at bounding box center [719, 236] width 47 height 11
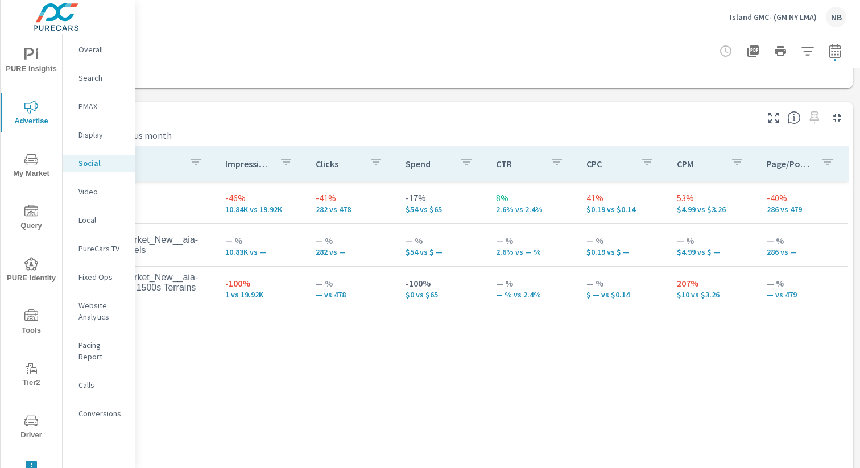
scroll to position [460, 117]
click at [20, 54] on span "PURE Insights" at bounding box center [31, 62] width 55 height 28
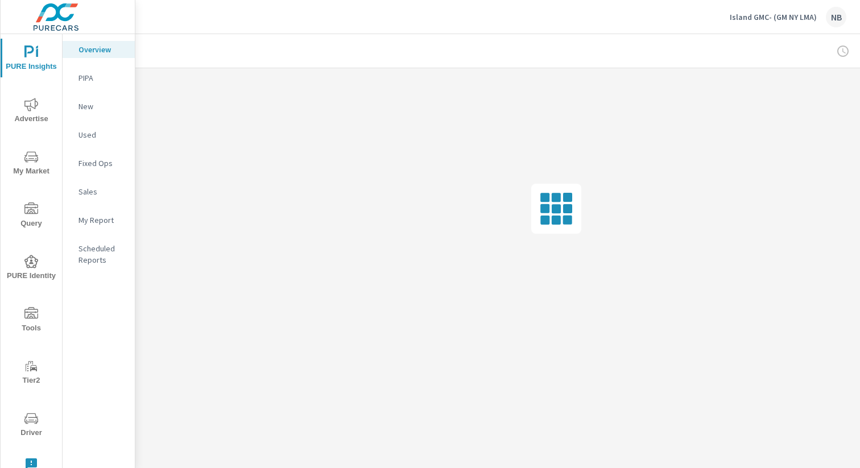
scroll to position [3, 0]
click at [85, 219] on p "My Report" at bounding box center [101, 219] width 47 height 11
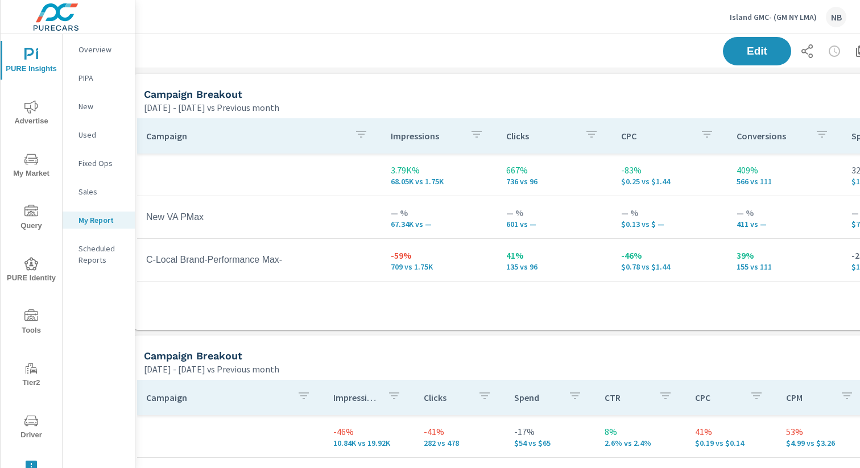
scroll to position [0, 117]
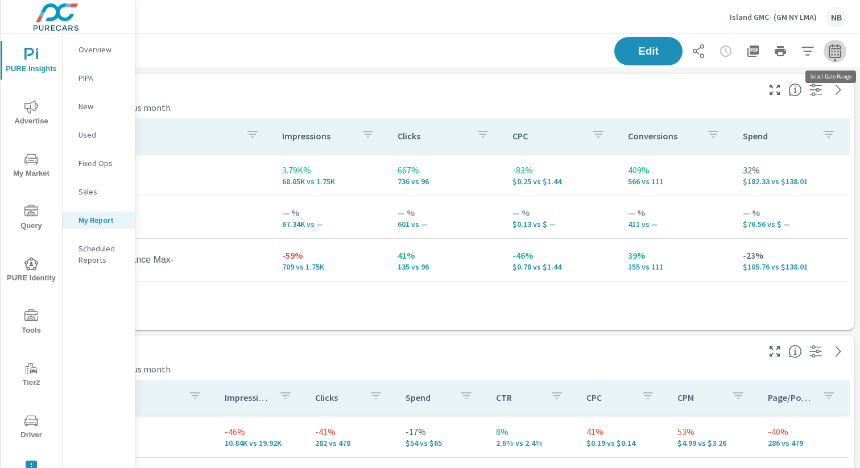
click at [734, 53] on button "button" at bounding box center [834, 51] width 23 height 23
select select "Previous month"
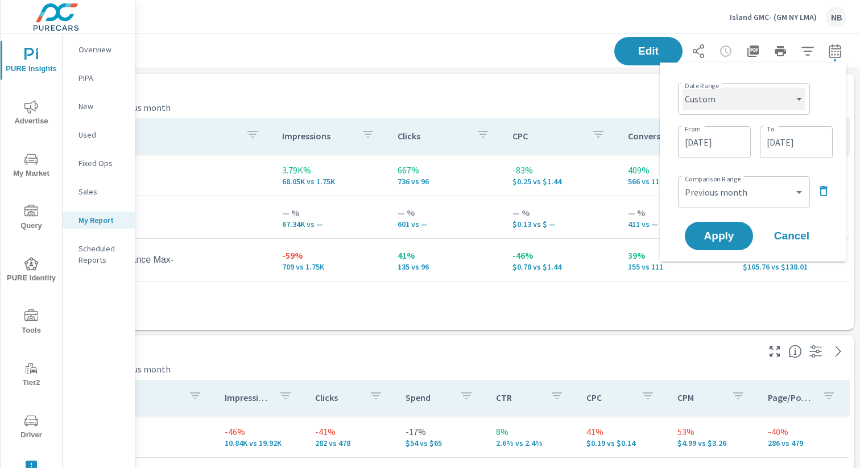
click at [734, 101] on select "Custom Yesterday Last week Last 7 days Last 14 days Last 30 days Last 45 days L…" at bounding box center [743, 99] width 123 height 23
click at [682, 88] on select "Custom Yesterday Last week Last 7 days Last 14 days Last 30 days Last 45 days L…" at bounding box center [743, 99] width 123 height 23
select select "Last 30 days"
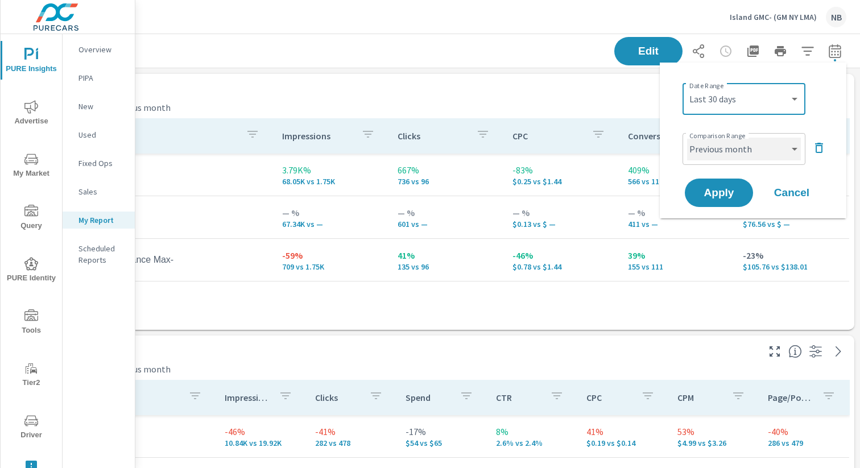
click at [734, 160] on select "Custom Previous period Previous month Previous year" at bounding box center [744, 149] width 114 height 23
click at [687, 138] on select "Custom Previous period Previous month Previous year" at bounding box center [744, 149] width 114 height 23
select select "Previous period"
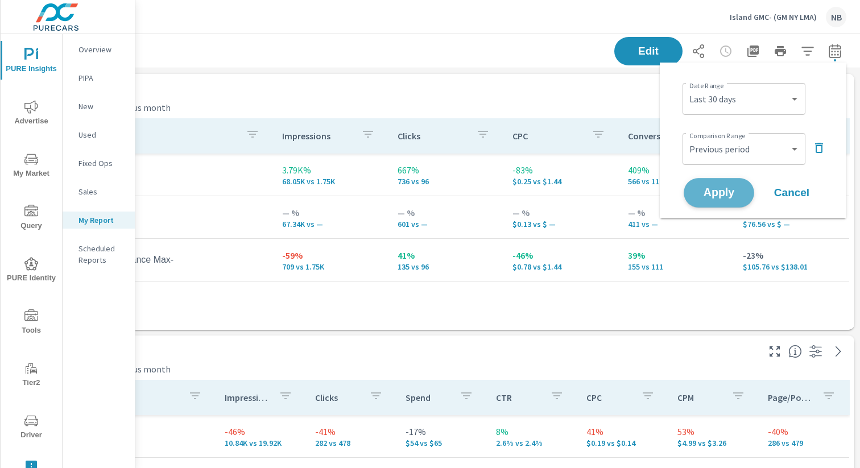
click at [728, 192] on span "Apply" at bounding box center [718, 193] width 47 height 11
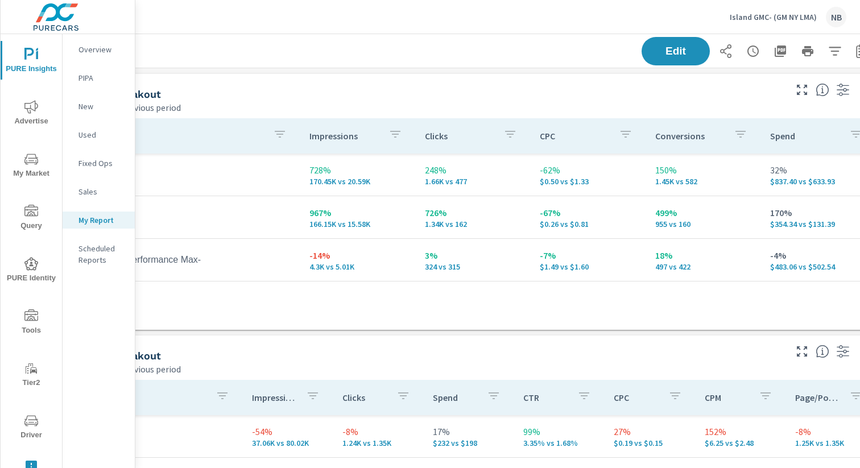
scroll to position [0, 117]
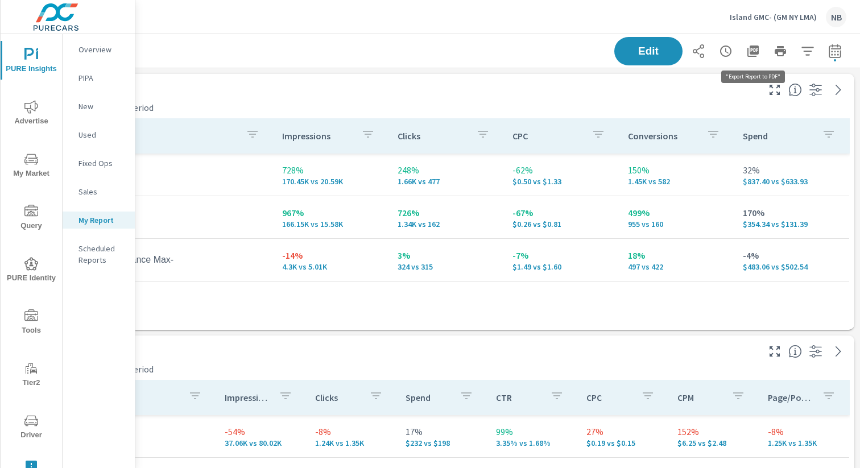
click at [734, 53] on icon "button" at bounding box center [752, 50] width 11 height 11
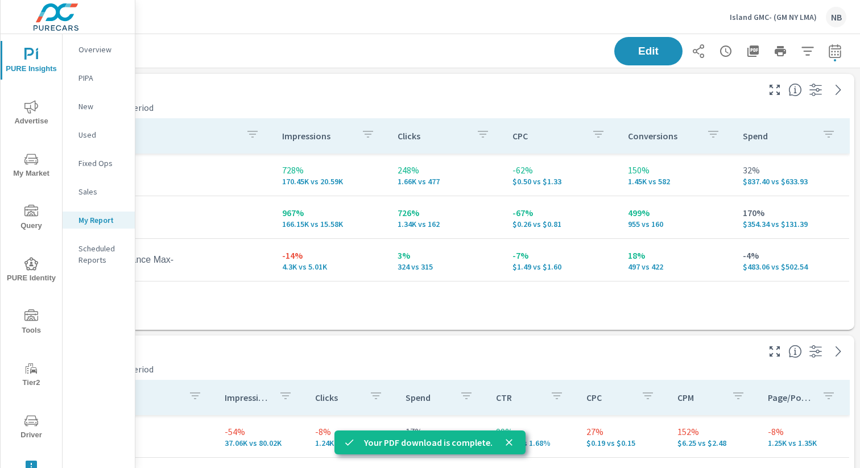
click at [305, 325] on div "Campaign Impressions Clicks CPC Conversions Spend 728% 170.45K vs 20.59K 248% 1…" at bounding box center [439, 222] width 830 height 216
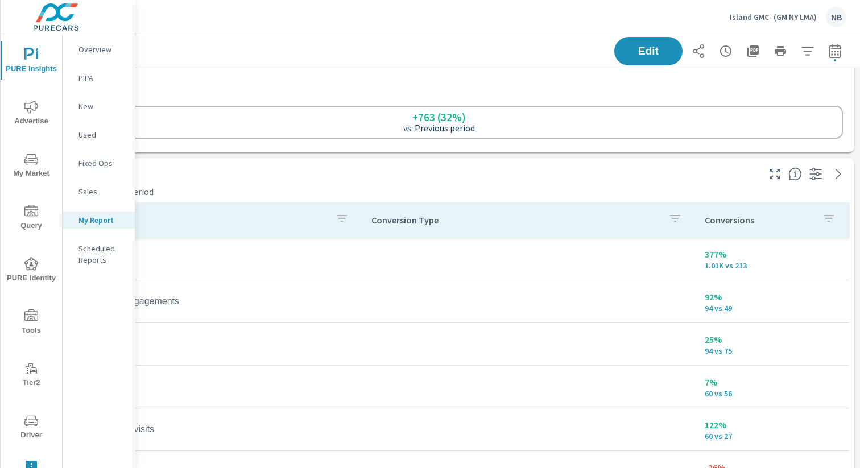
scroll to position [574, 0]
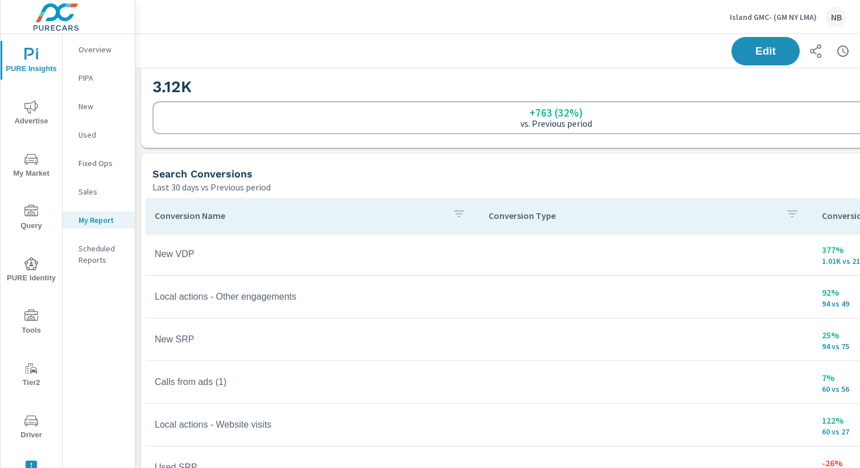
click at [26, 319] on icon "nav menu" at bounding box center [31, 316] width 14 height 14
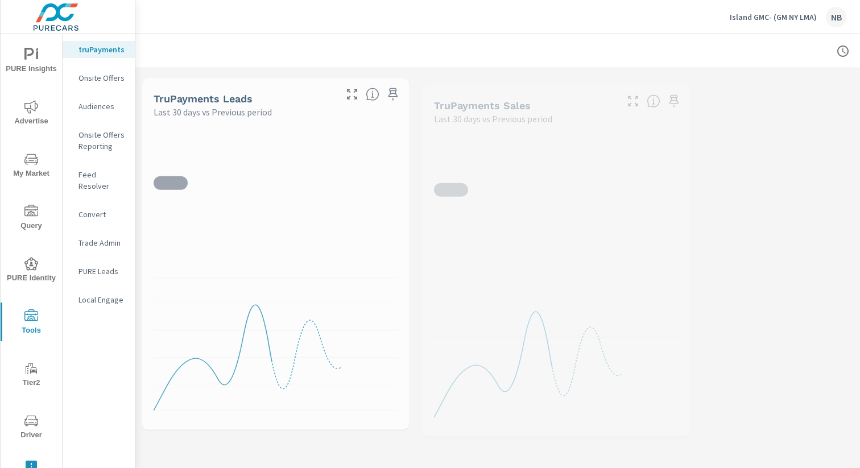
click at [31, 109] on icon "nav menu" at bounding box center [31, 106] width 14 height 13
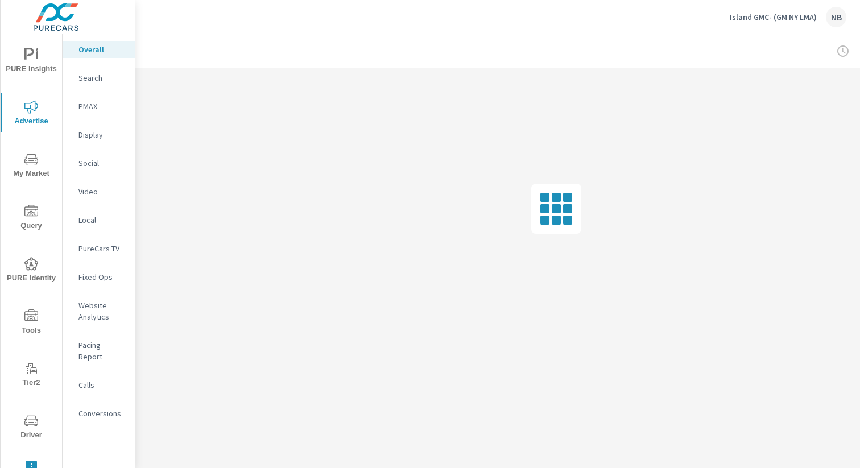
click at [104, 408] on p "Conversions" at bounding box center [101, 413] width 47 height 11
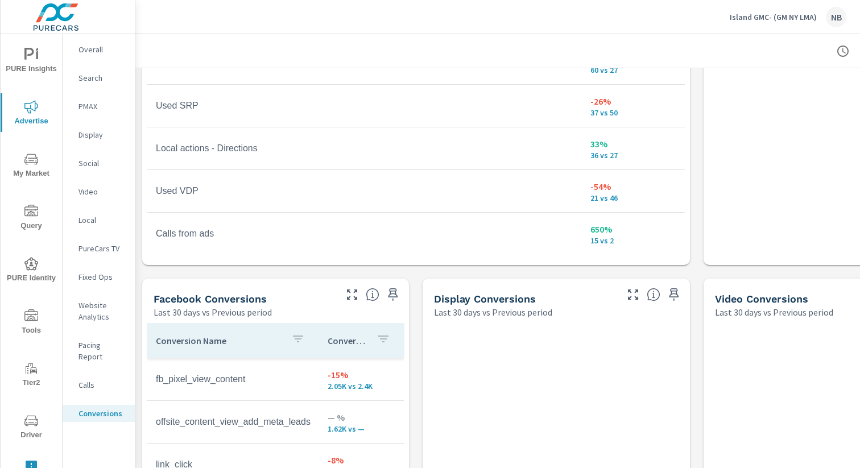
scroll to position [886, 0]
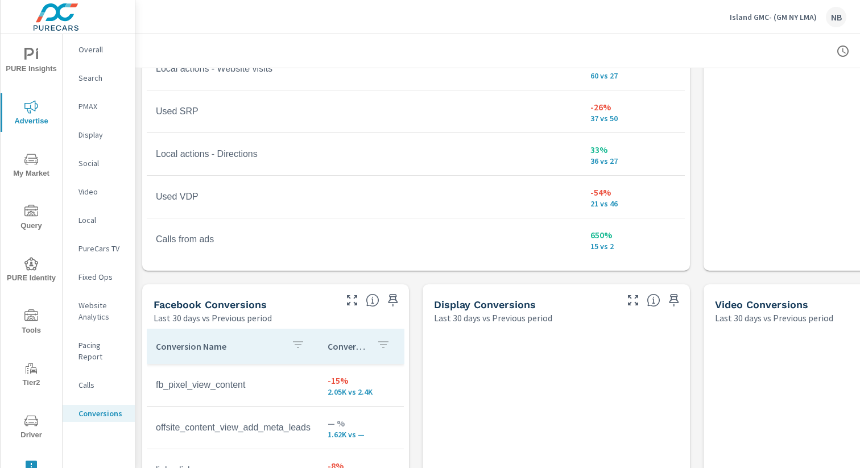
click at [19, 59] on span "PURE Insights" at bounding box center [31, 62] width 55 height 28
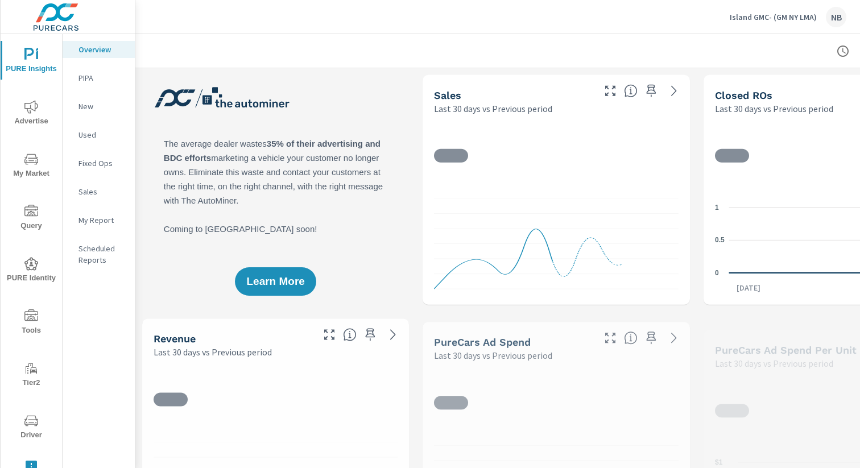
scroll to position [1, 0]
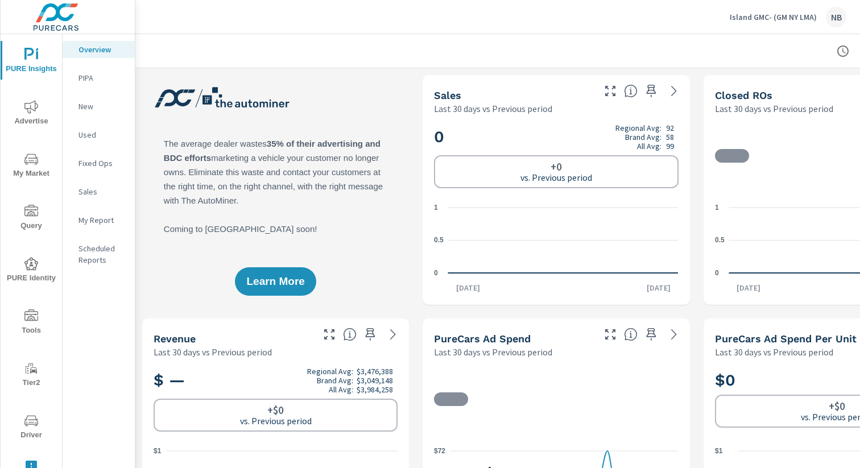
click at [20, 114] on span "Advertise" at bounding box center [31, 114] width 55 height 28
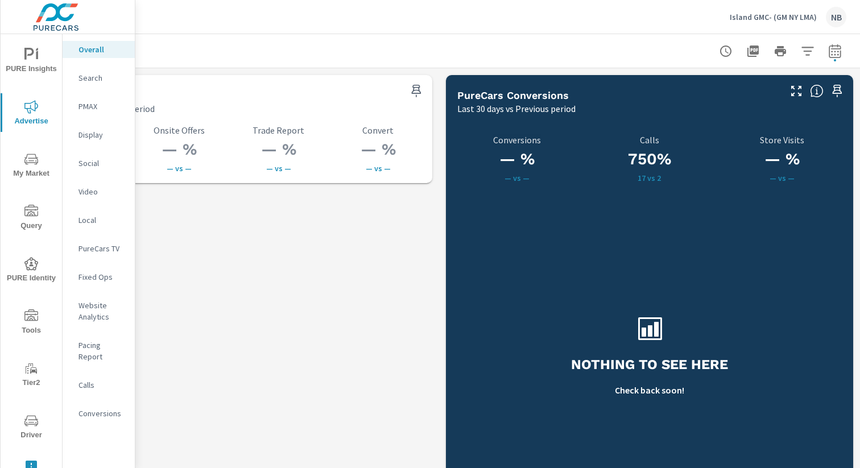
scroll to position [1582, 0]
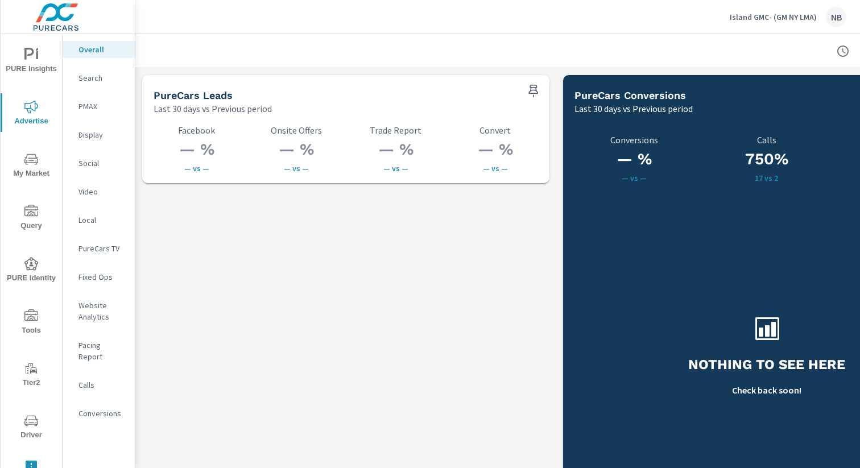
click at [97, 408] on p "Conversions" at bounding box center [101, 413] width 47 height 11
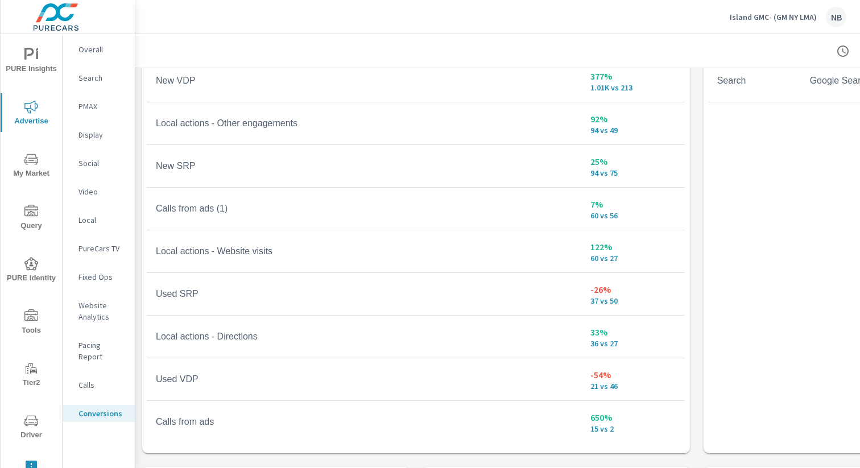
scroll to position [717, 0]
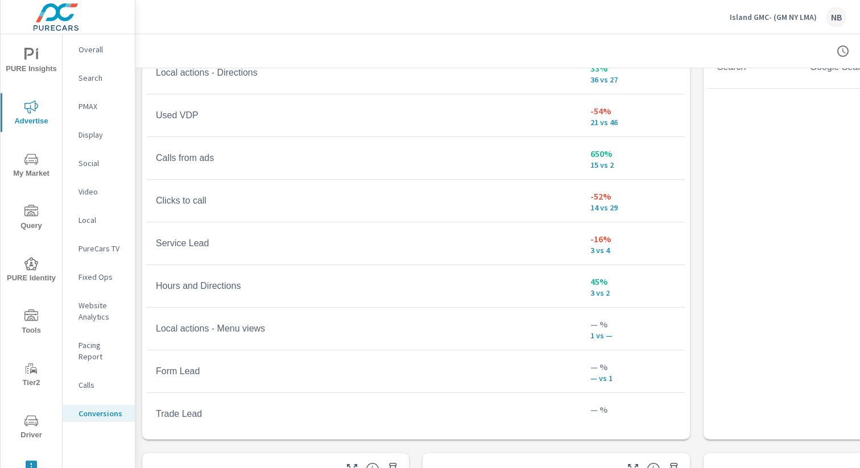
scroll to position [268, 0]
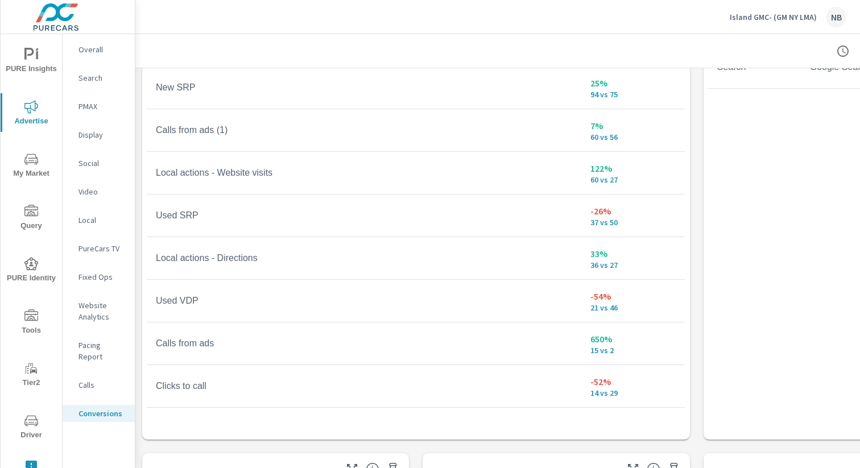
scroll to position [31, 0]
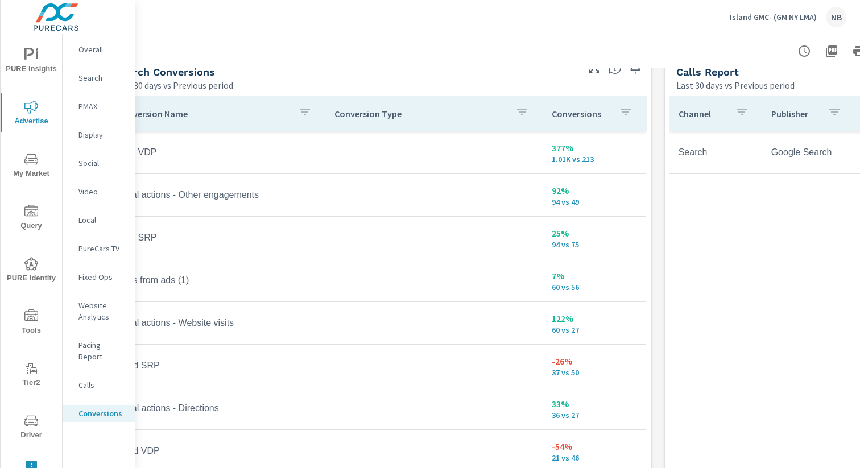
scroll to position [632, 0]
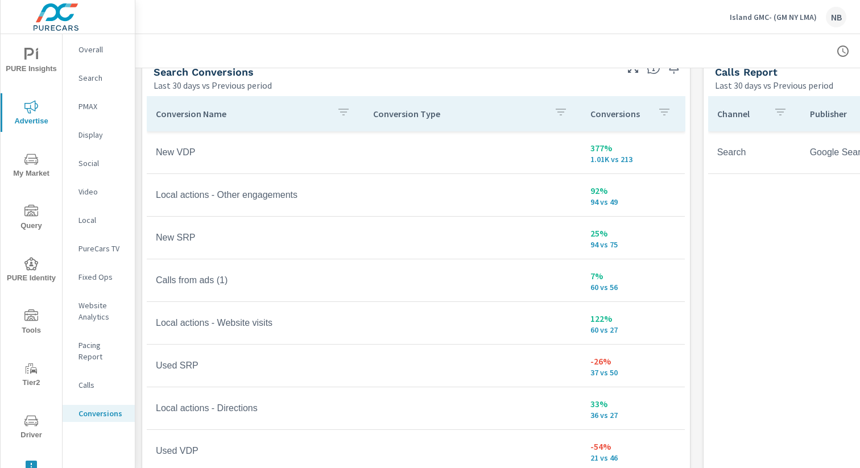
scroll to position [65, 0]
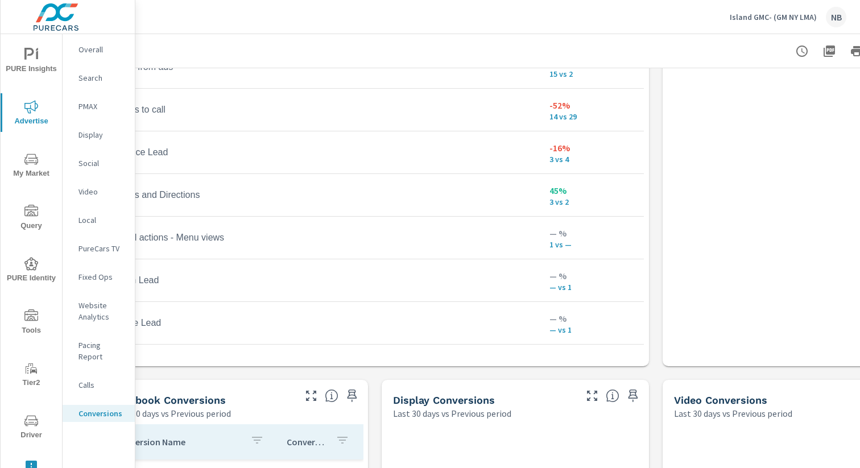
scroll to position [790, 44]
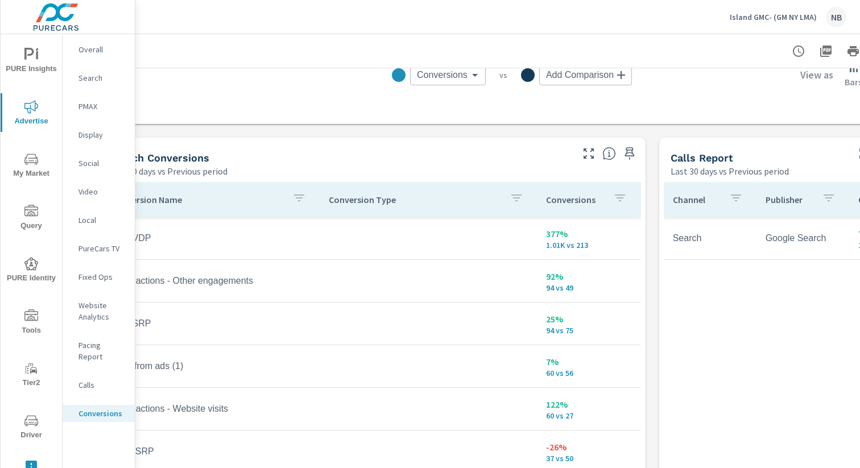
scroll to position [546, 0]
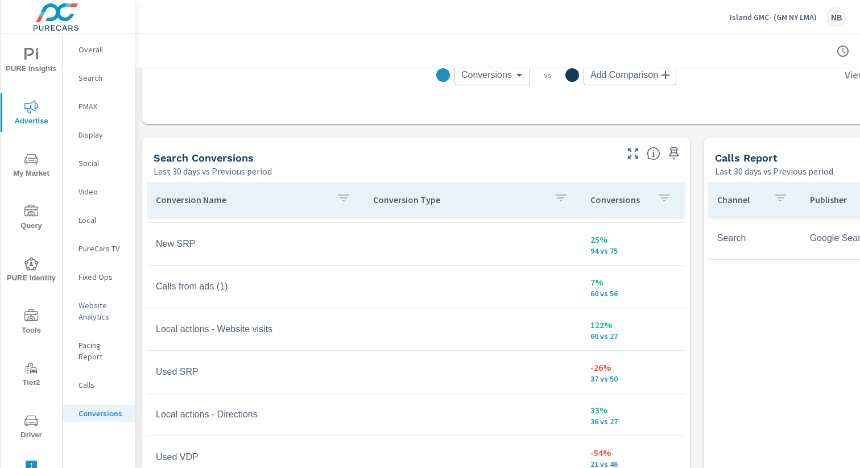
scroll to position [81, 0]
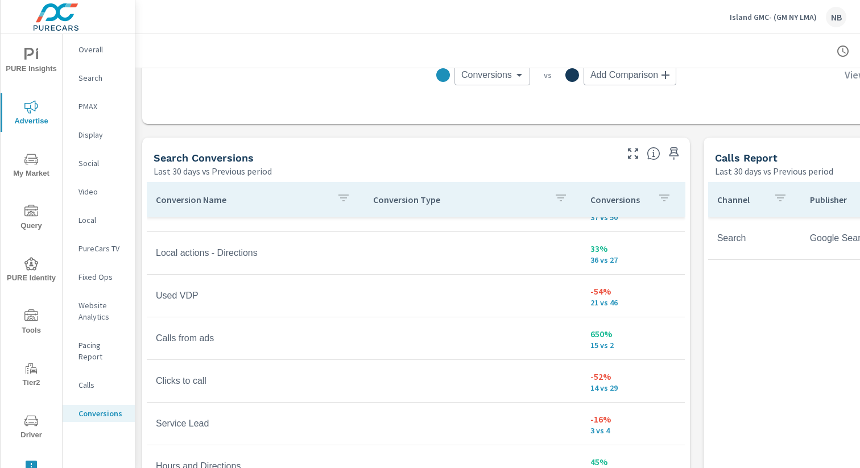
scroll to position [246, 0]
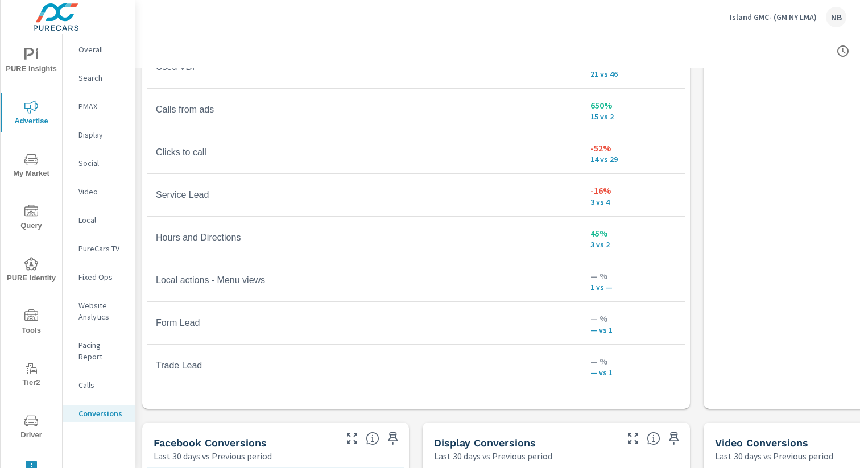
scroll to position [746, 0]
click at [31, 61] on icon "nav menu" at bounding box center [31, 55] width 14 height 14
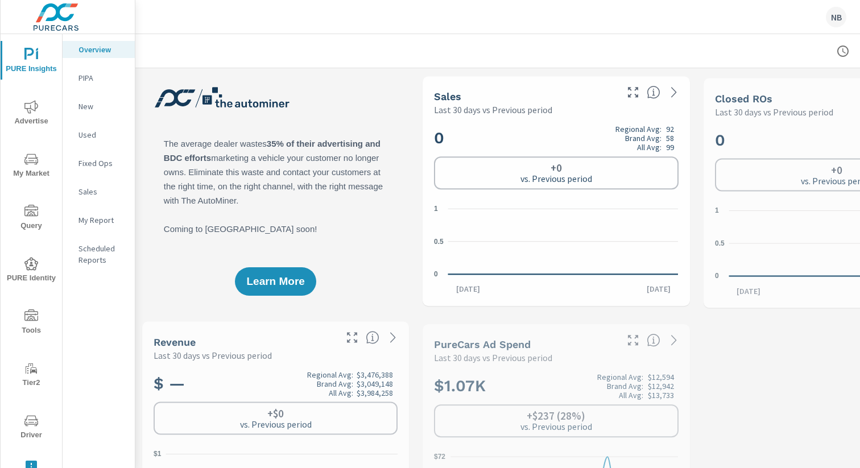
scroll to position [1, 0]
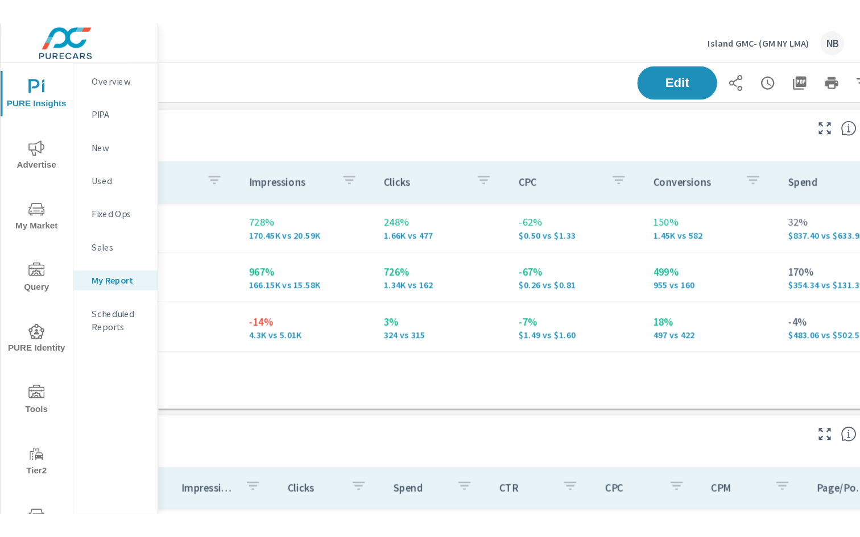
scroll to position [0, 242]
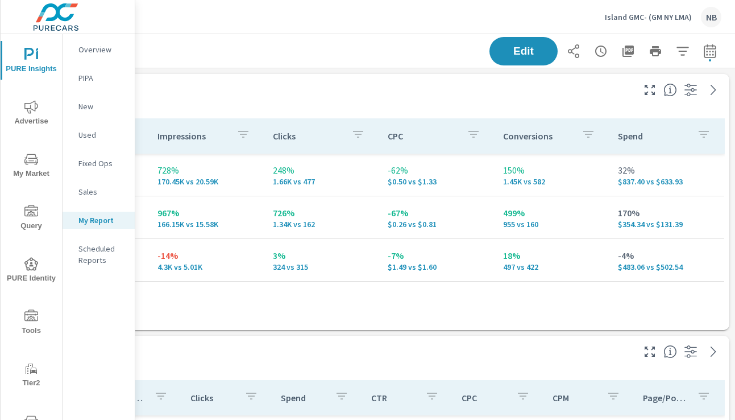
click at [629, 55] on icon "button" at bounding box center [628, 51] width 14 height 14
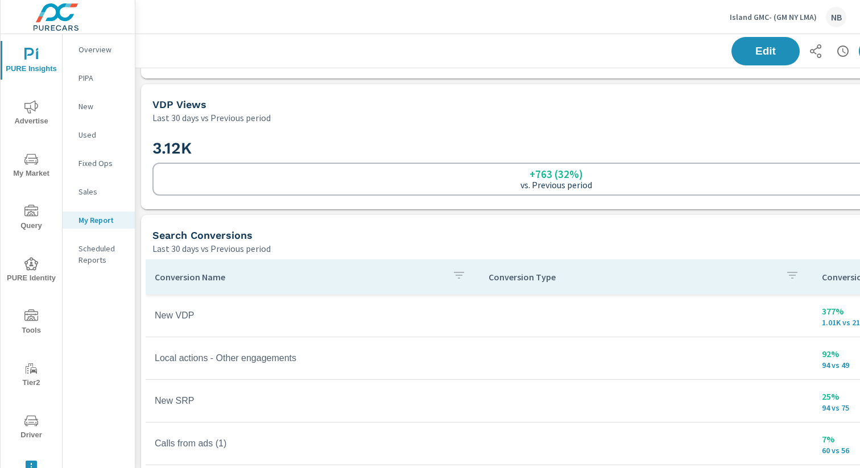
scroll to position [0, 0]
